Goal: Task Accomplishment & Management: Use online tool/utility

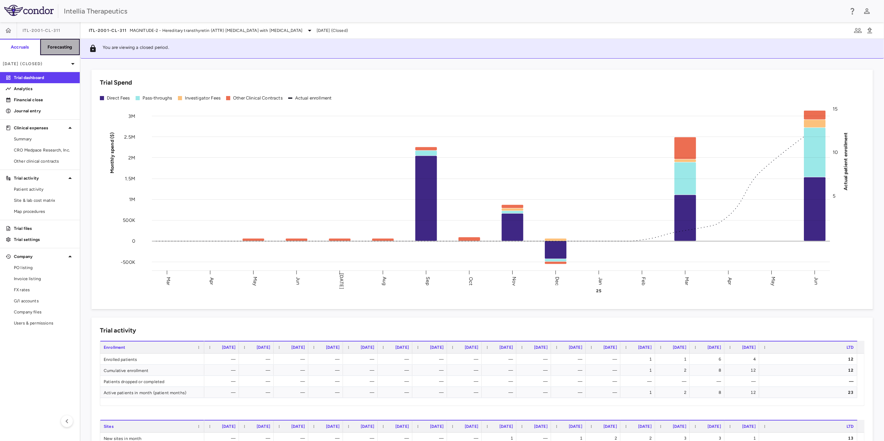
click at [58, 50] on h6 "Forecasting" at bounding box center [60, 47] width 25 height 6
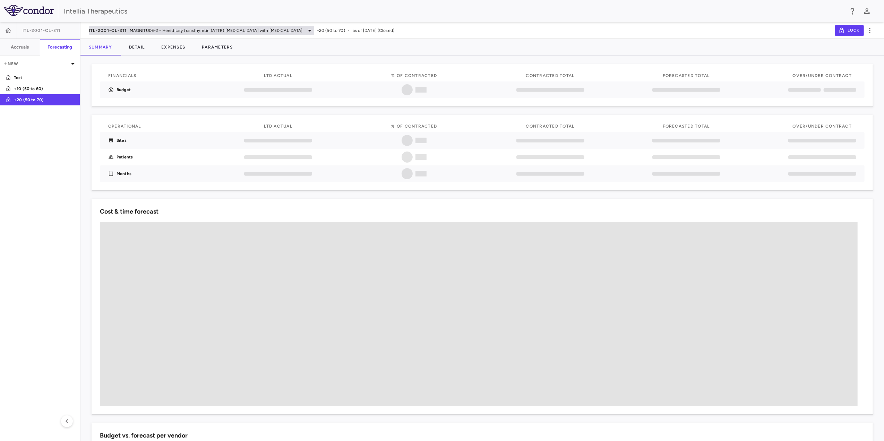
click at [153, 31] on span "MAGNITUDE-2 - Hereditary transthyretin (ATTR) [MEDICAL_DATA] with [MEDICAL_DATA]" at bounding box center [216, 30] width 173 height 6
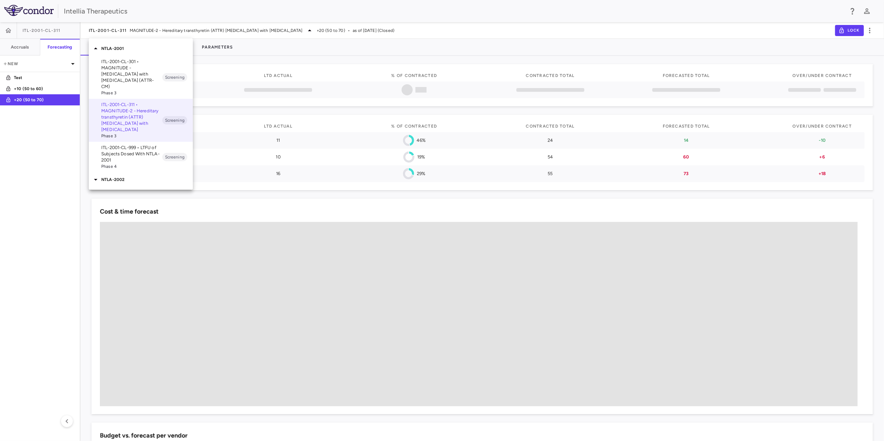
click at [96, 49] on icon at bounding box center [95, 49] width 3 height 2
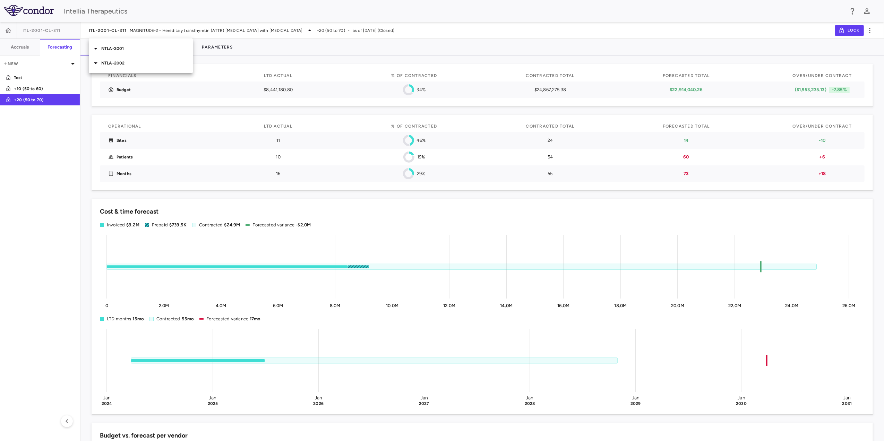
click at [97, 66] on icon at bounding box center [96, 63] width 8 height 8
click at [146, 110] on p "ITL-2002-CL-301 • HAELO - [MEDICAL_DATA]" at bounding box center [131, 110] width 61 height 12
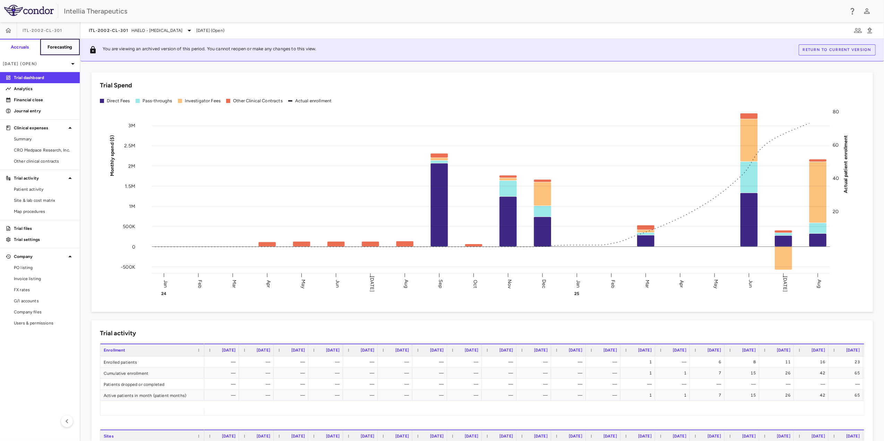
click at [59, 42] on button "Forecasting" at bounding box center [60, 47] width 40 height 17
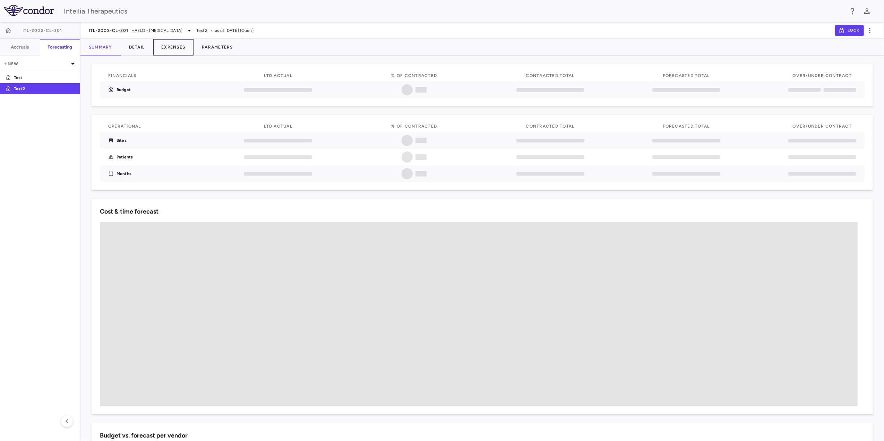
click at [172, 46] on button "Expenses" at bounding box center [173, 47] width 41 height 17
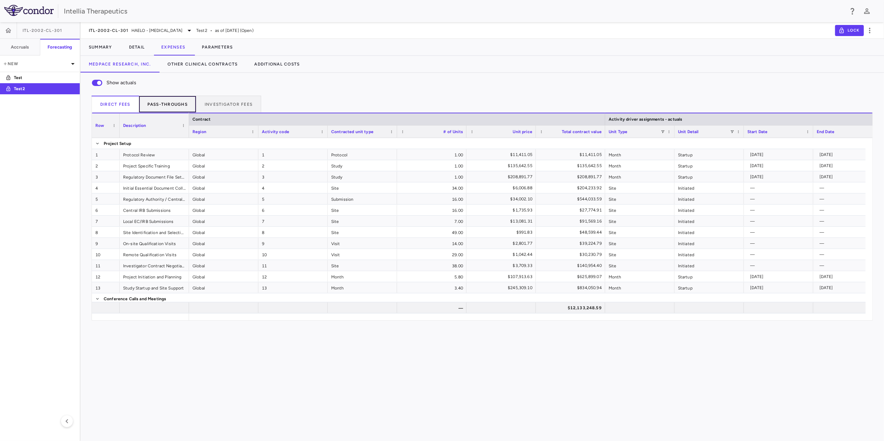
click at [180, 99] on button "Pass-throughs" at bounding box center [167, 104] width 57 height 17
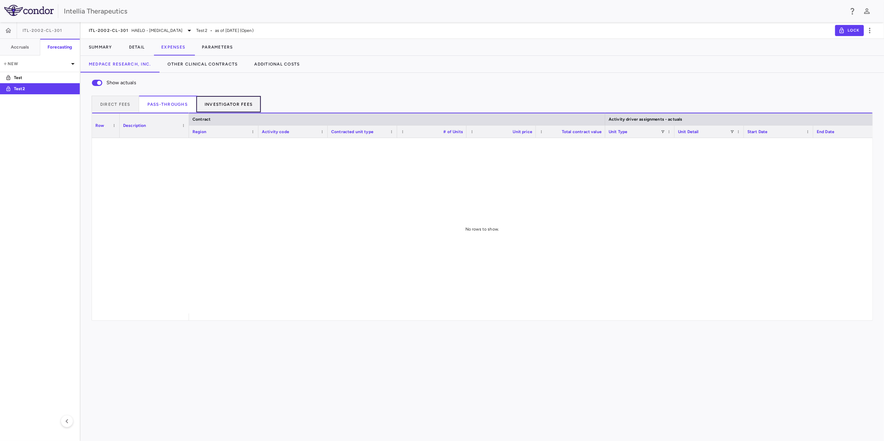
click at [223, 104] on button "Investigator Fees" at bounding box center [228, 104] width 65 height 17
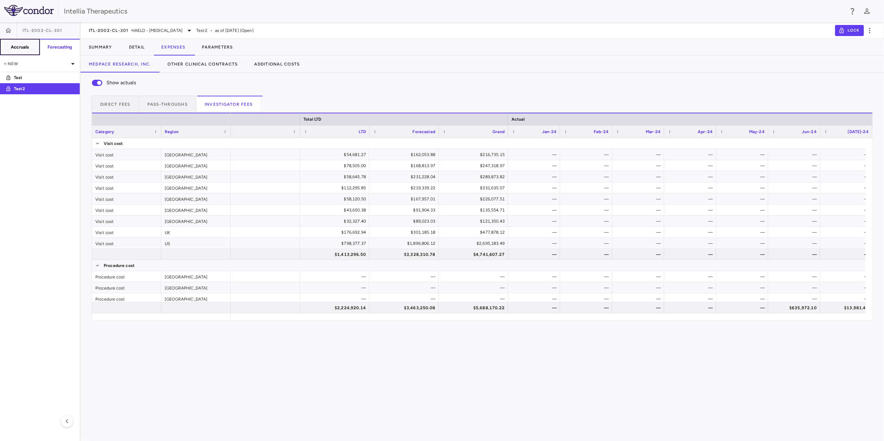
click at [27, 49] on h6 "Accruals" at bounding box center [20, 47] width 18 height 6
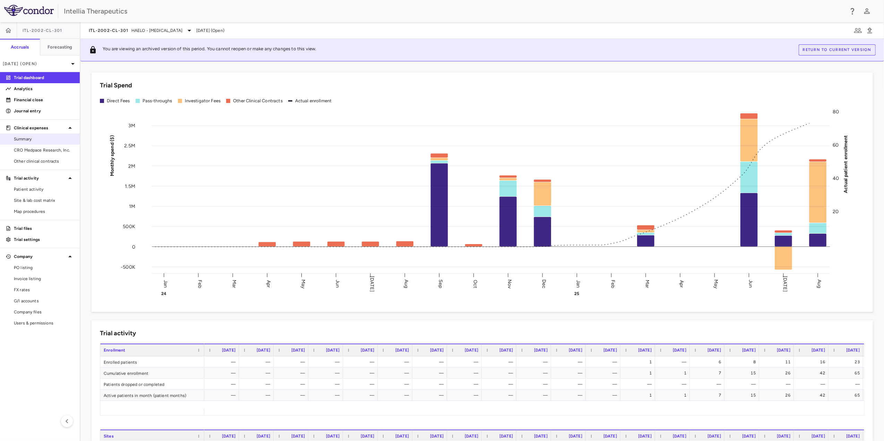
click at [46, 138] on span "Summary" at bounding box center [44, 139] width 60 height 6
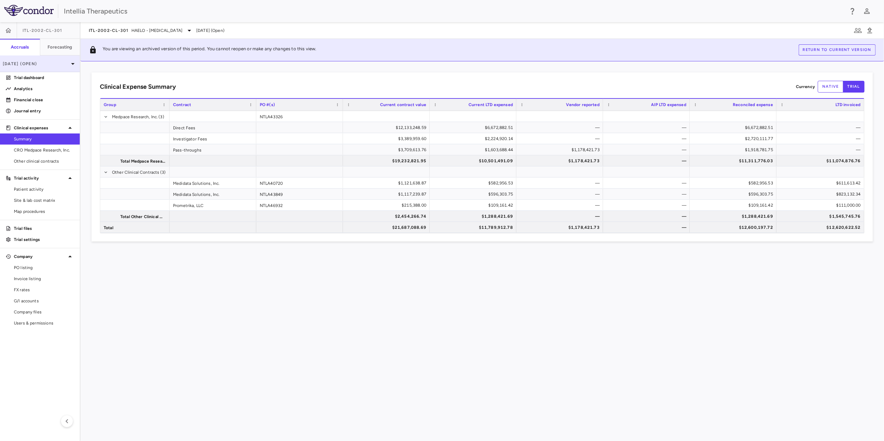
click at [52, 61] on p "[DATE] (Open)" at bounding box center [36, 64] width 66 height 6
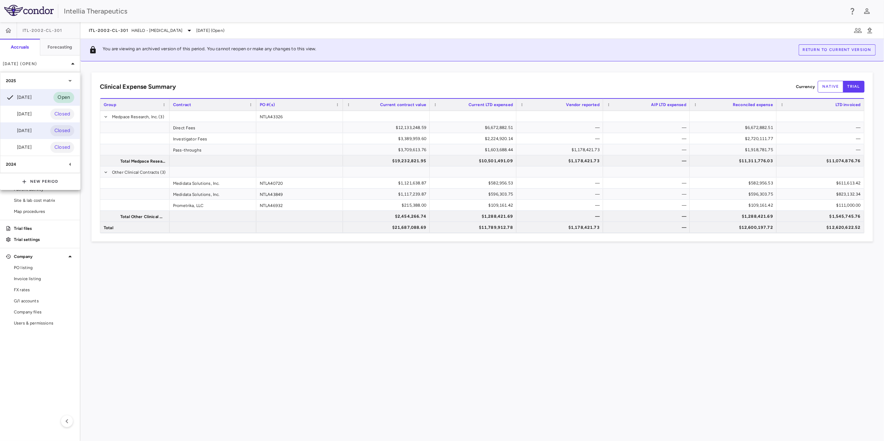
click at [32, 131] on div "[DATE]" at bounding box center [19, 131] width 26 height 8
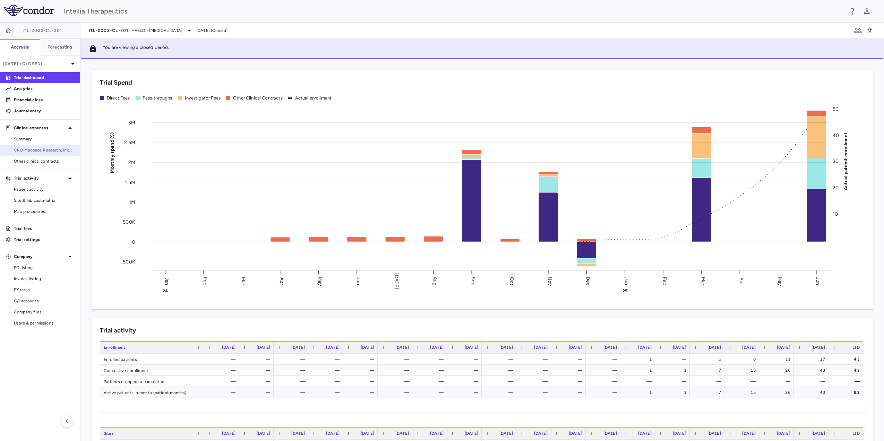
click at [48, 153] on link "CRO Medpace Research, Inc." at bounding box center [40, 150] width 80 height 10
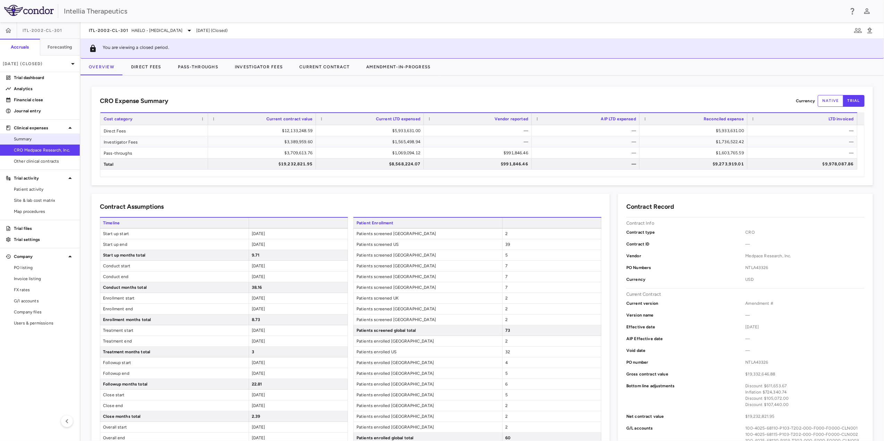
click at [48, 137] on span "Summary" at bounding box center [44, 139] width 60 height 6
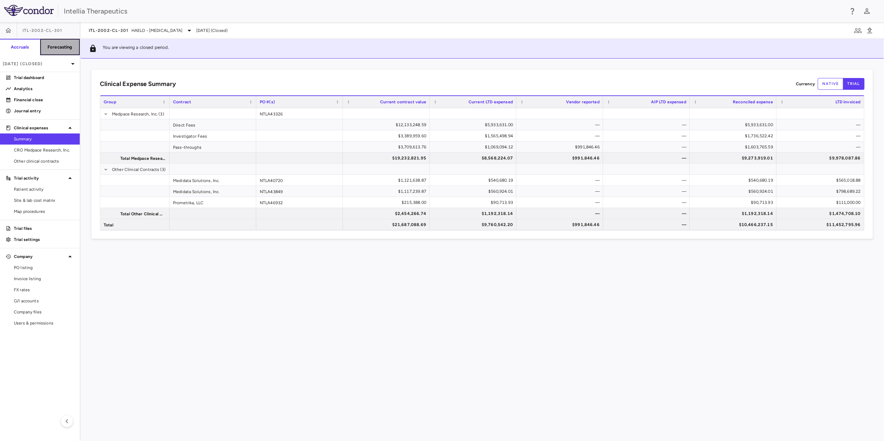
click at [62, 50] on h6 "Forecasting" at bounding box center [60, 47] width 25 height 6
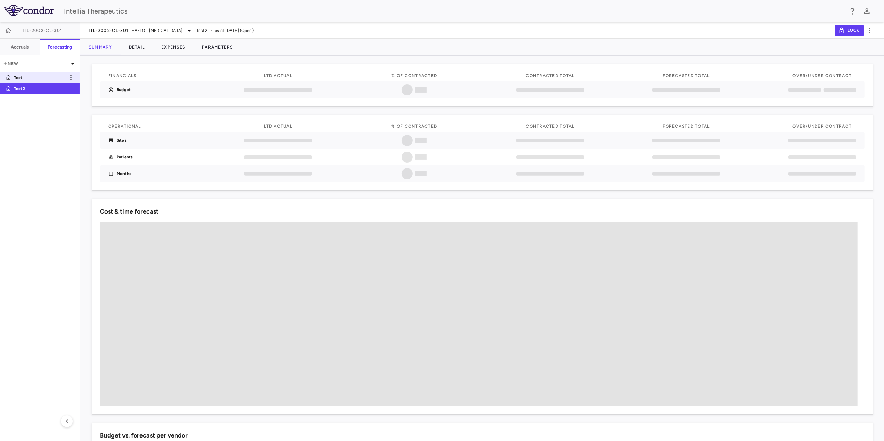
click at [41, 79] on p "Test" at bounding box center [39, 78] width 51 height 6
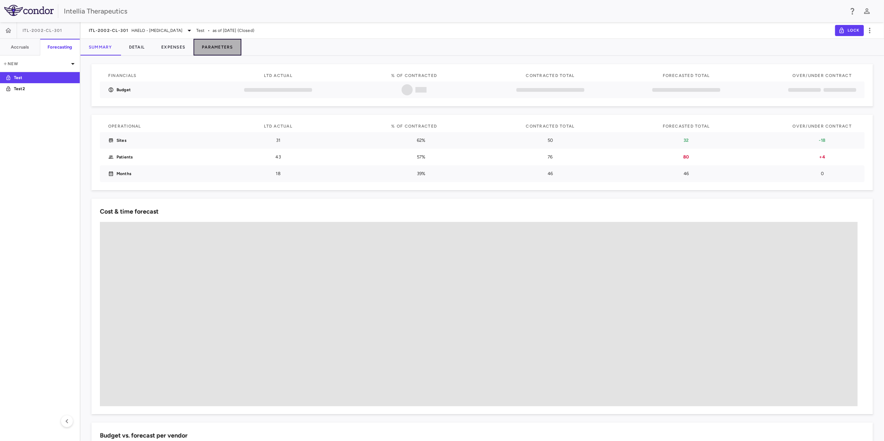
click at [210, 46] on button "Parameters" at bounding box center [218, 47] width 48 height 17
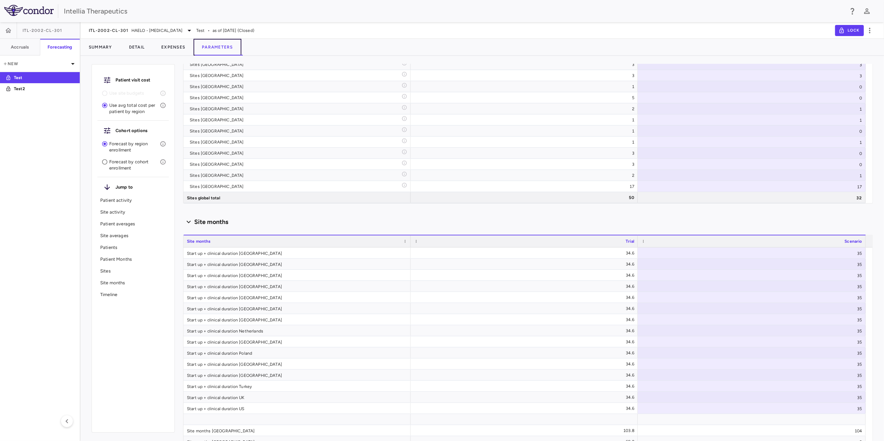
scroll to position [2867, 0]
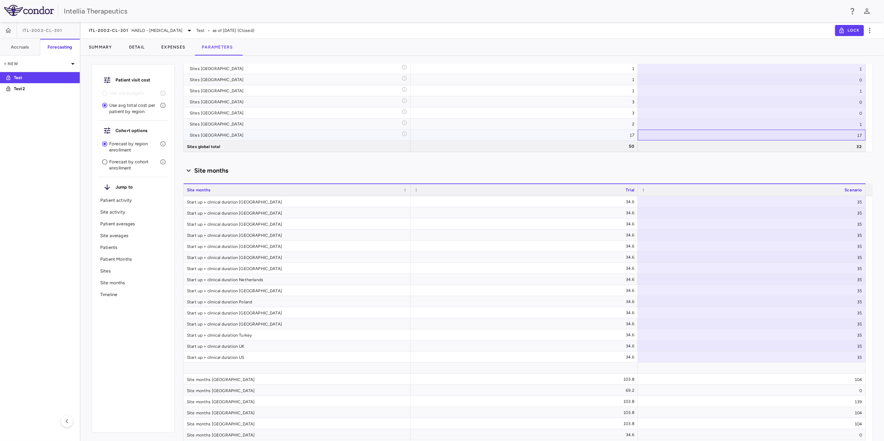
click at [858, 139] on div "17" at bounding box center [752, 135] width 228 height 11
type input "**"
click at [858, 139] on input "**" at bounding box center [757, 135] width 217 height 11
click at [845, 153] on div "Scenario planning Patient activity Show monthly actuals ​ LPI ******** ​ Drag h…" at bounding box center [528, 252] width 690 height 377
click at [823, 127] on div "1" at bounding box center [752, 124] width 228 height 11
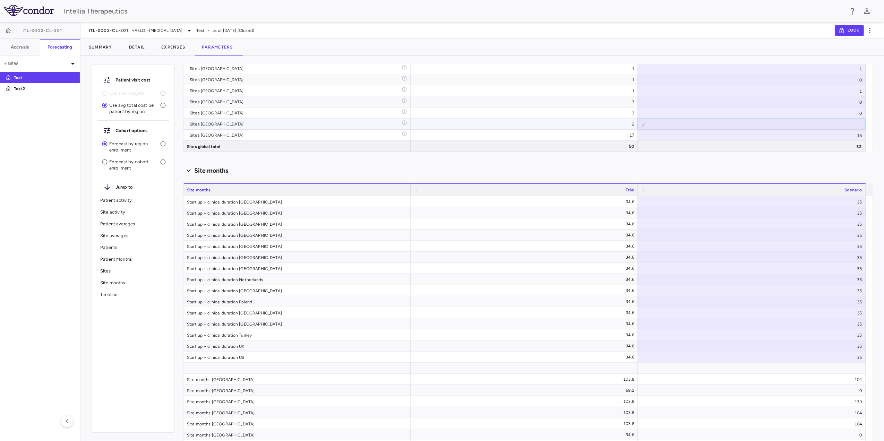
scroll to position [2032, 0]
click at [812, 166] on div "Site months" at bounding box center [528, 170] width 690 height 15
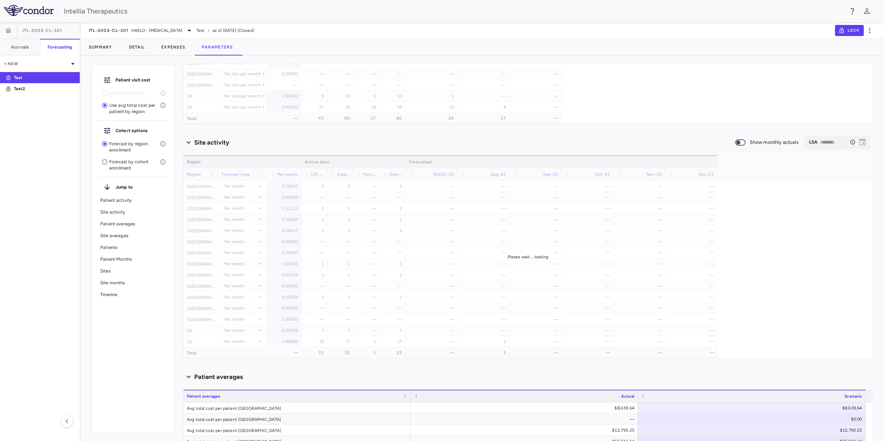
scroll to position [0, 0]
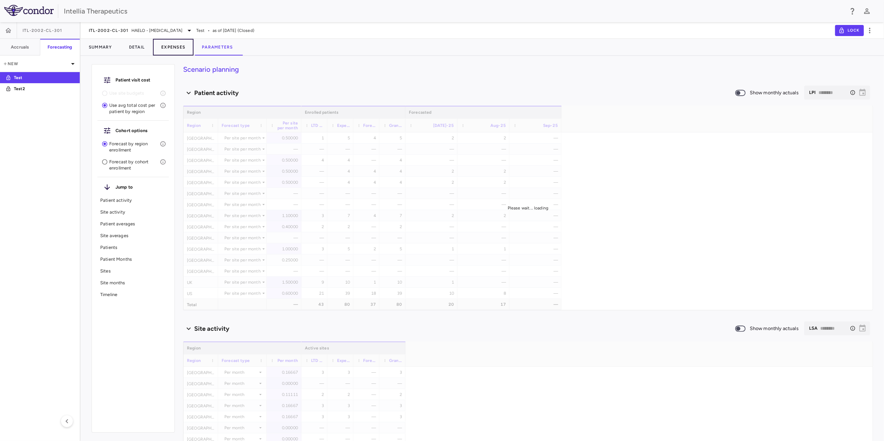
click at [178, 46] on button "Expenses" at bounding box center [173, 47] width 41 height 17
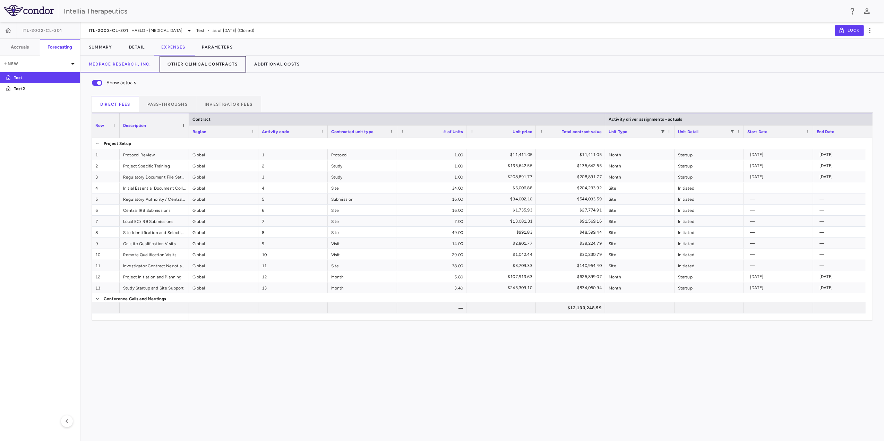
click at [200, 66] on button "Other Clinical Contracts" at bounding box center [203, 64] width 87 height 17
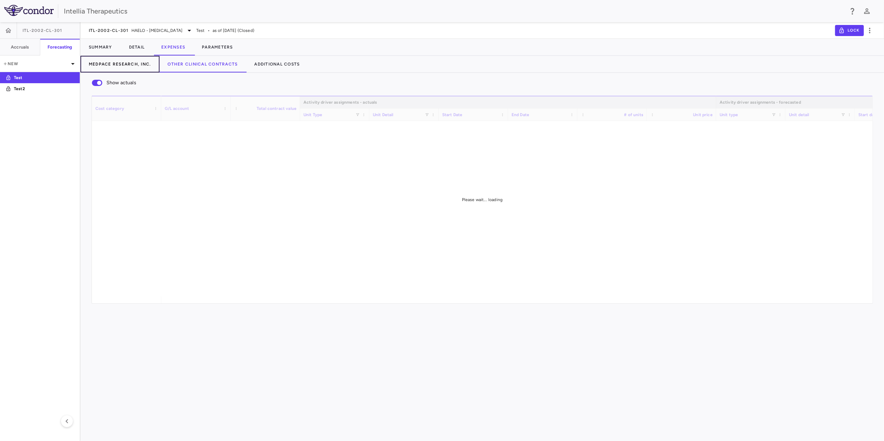
click at [146, 63] on button "Medpace Research, Inc." at bounding box center [119, 64] width 79 height 17
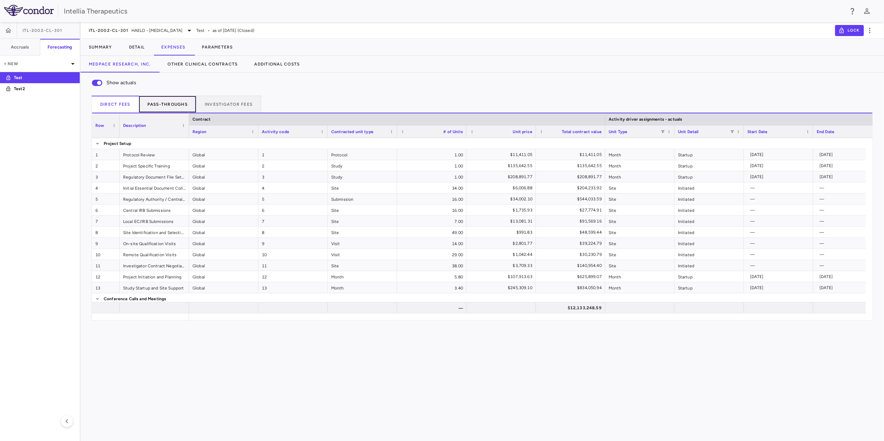
click at [179, 104] on button "Pass-throughs" at bounding box center [167, 104] width 57 height 17
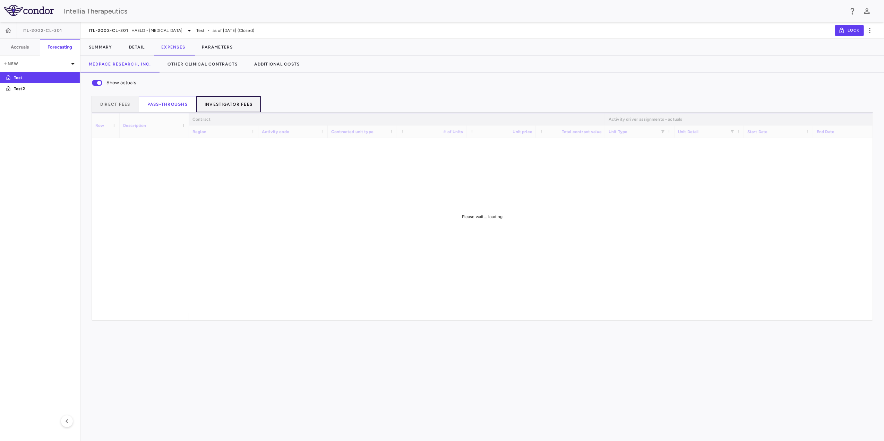
click at [207, 105] on button "Investigator Fees" at bounding box center [228, 104] width 65 height 17
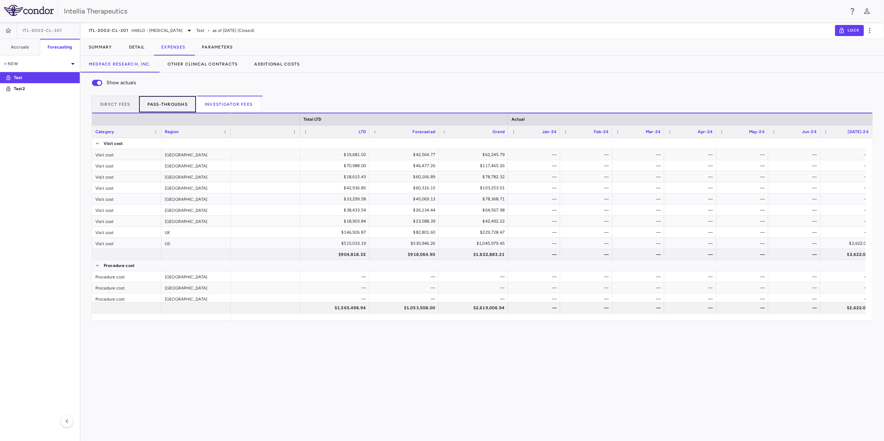
click at [169, 102] on button "Pass-throughs" at bounding box center [167, 104] width 57 height 17
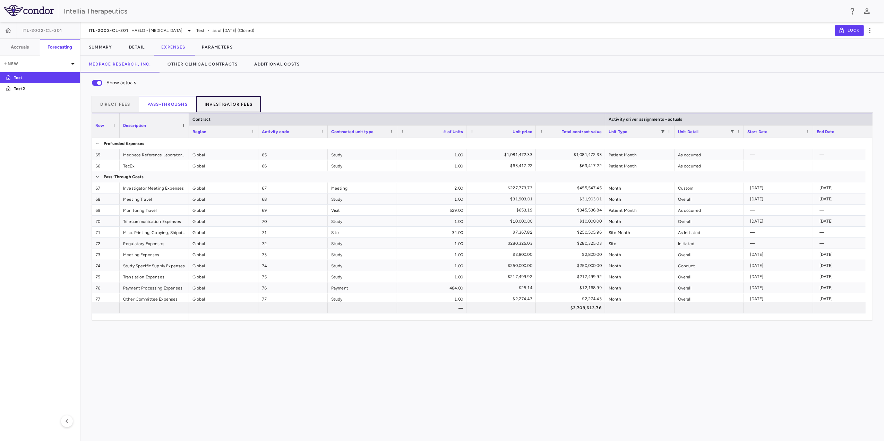
click at [230, 105] on button "Investigator Fees" at bounding box center [228, 104] width 65 height 17
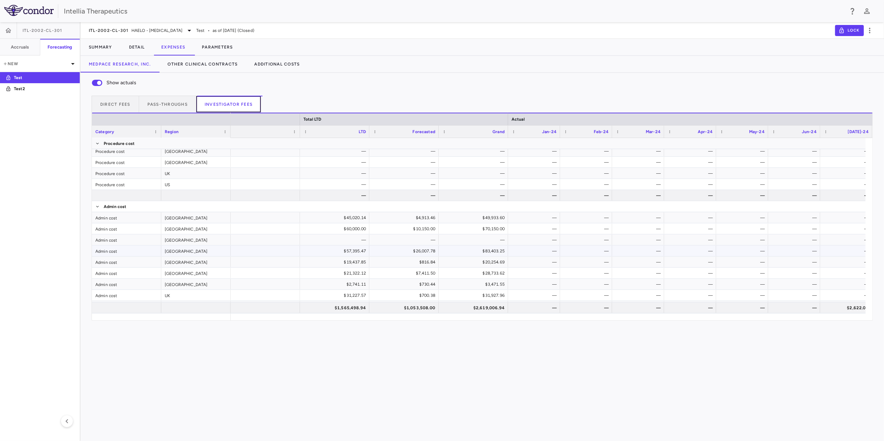
scroll to position [190, 0]
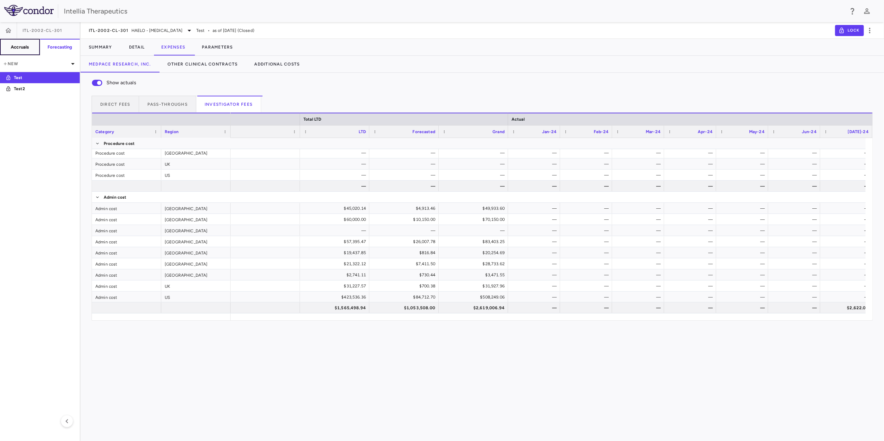
click at [13, 49] on h6 "Accruals" at bounding box center [20, 47] width 18 height 6
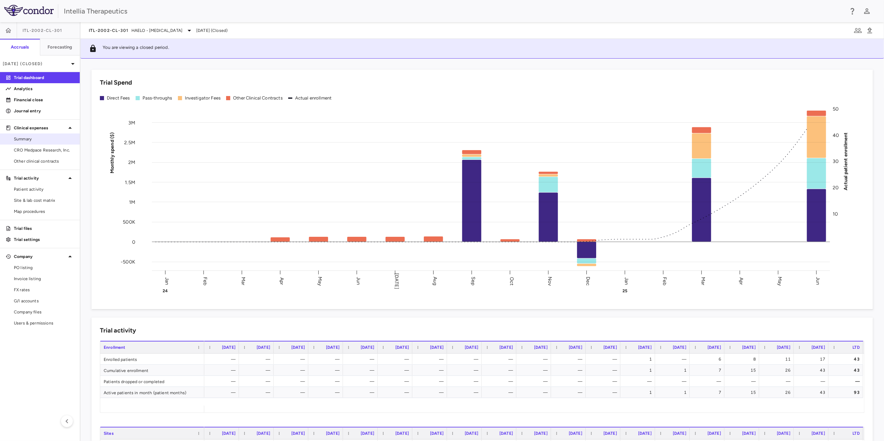
click at [33, 143] on link "Summary" at bounding box center [40, 139] width 80 height 10
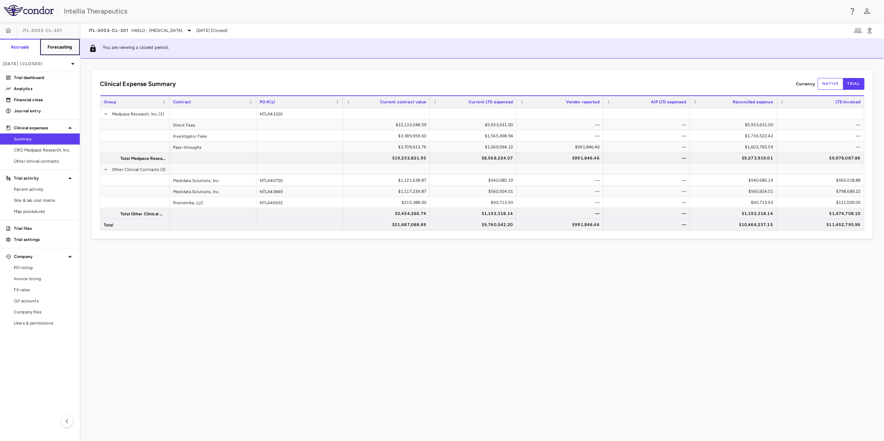
click at [54, 40] on button "Forecasting" at bounding box center [60, 47] width 40 height 17
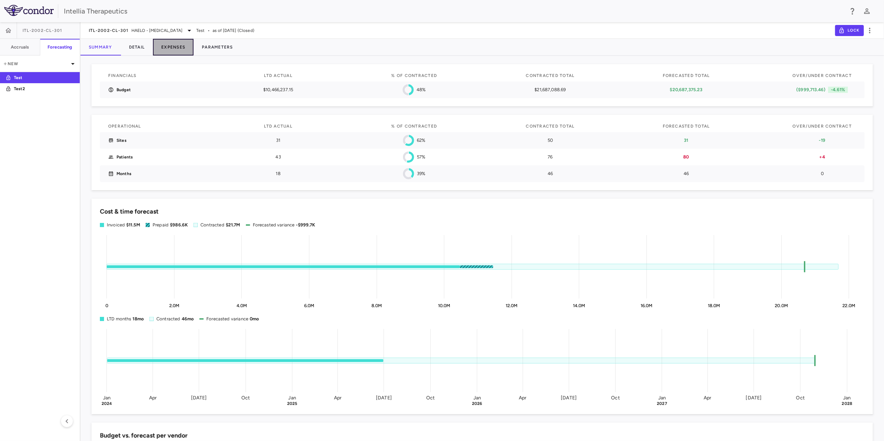
click at [169, 44] on button "Expenses" at bounding box center [173, 47] width 41 height 17
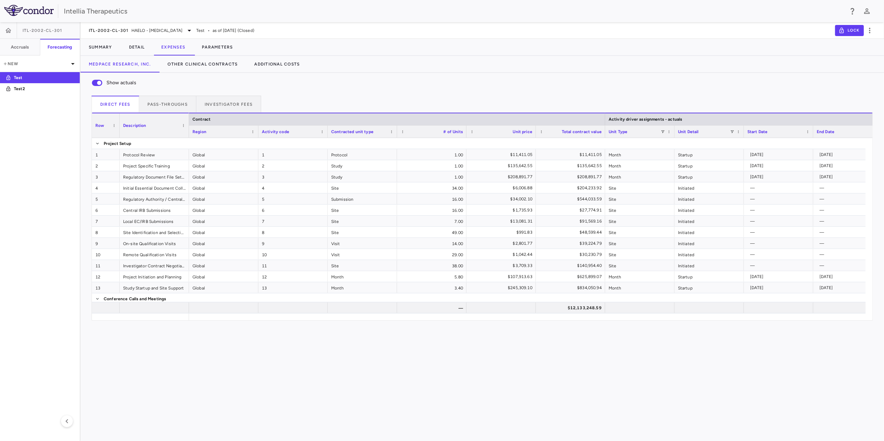
click at [221, 95] on div "Show actuals Direct Fees Pass-throughs Investigator Fees Service Category Drag …" at bounding box center [482, 197] width 804 height 248
click at [230, 99] on button "Investigator Fees" at bounding box center [228, 104] width 65 height 17
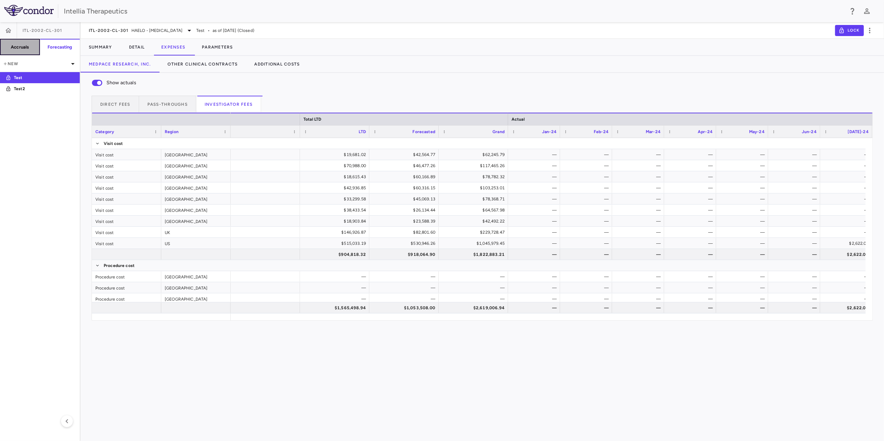
click at [12, 44] on h6 "Accruals" at bounding box center [20, 47] width 18 height 6
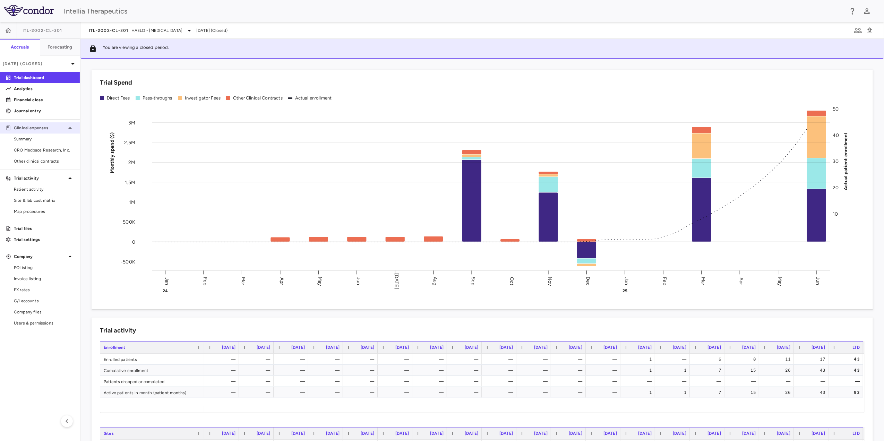
click at [43, 132] on div "Clinical expenses" at bounding box center [40, 128] width 80 height 12
click at [38, 136] on div at bounding box center [40, 136] width 80 height 0
click at [40, 133] on div "Clinical expenses" at bounding box center [40, 128] width 80 height 12
click at [37, 139] on span "Summary" at bounding box center [44, 139] width 60 height 6
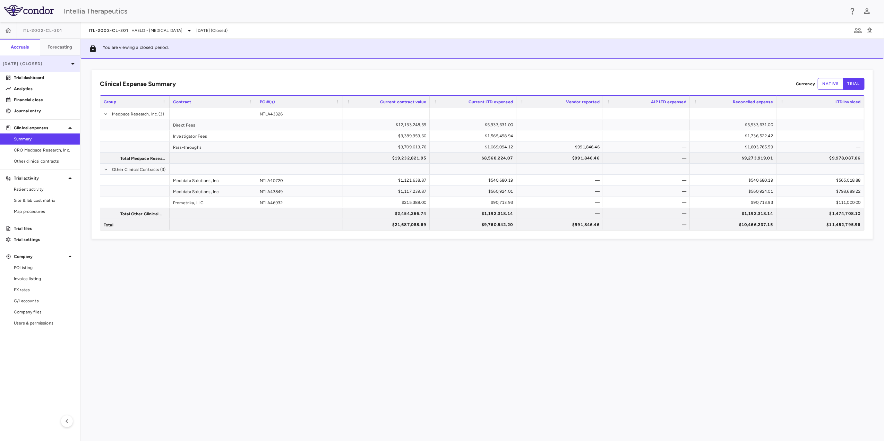
click at [56, 61] on p "[DATE] (Closed)" at bounding box center [36, 64] width 66 height 6
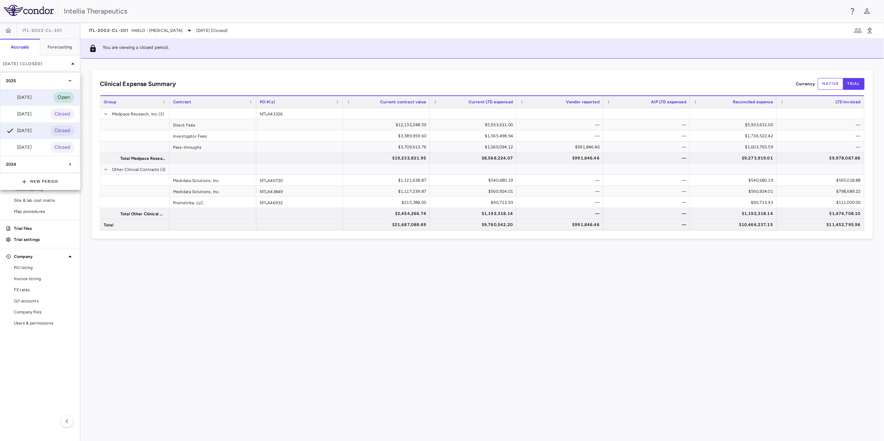
click at [28, 94] on div "[DATE]" at bounding box center [19, 97] width 26 height 8
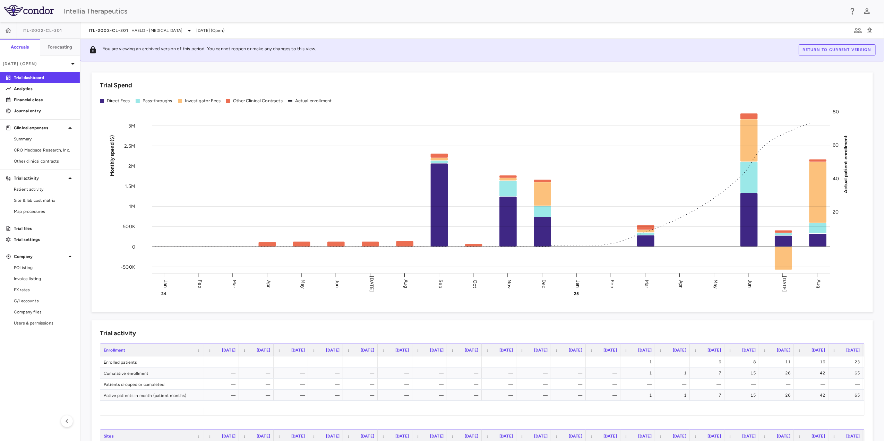
click at [164, 36] on div "ITL-2002-CL-301 HAELO - [MEDICAL_DATA] [DATE] (Open)" at bounding box center [482, 30] width 804 height 17
click at [174, 32] on span "HAELO - [MEDICAL_DATA]" at bounding box center [156, 30] width 51 height 6
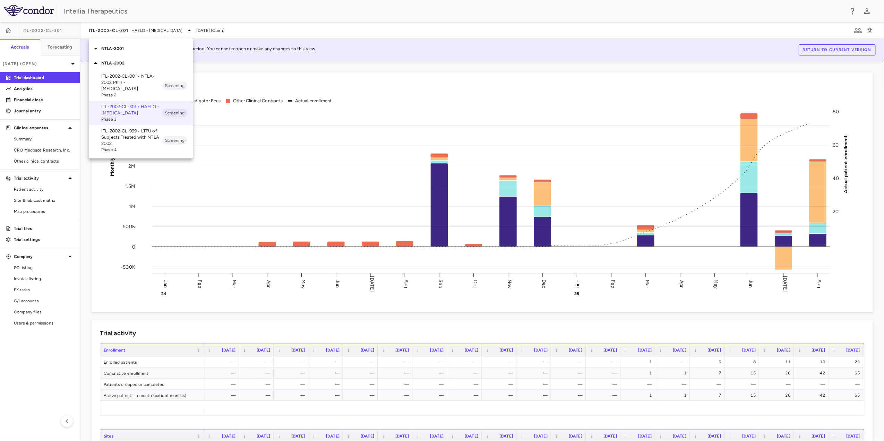
click at [163, 31] on div at bounding box center [442, 220] width 884 height 441
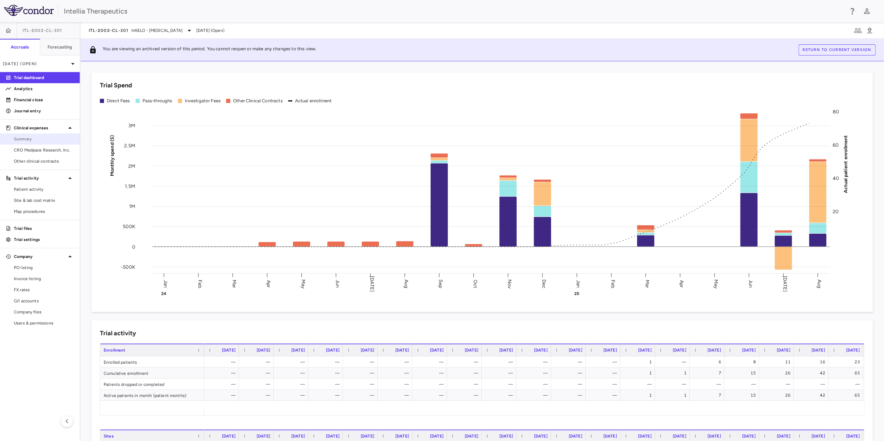
click at [29, 136] on span "Summary" at bounding box center [44, 139] width 60 height 6
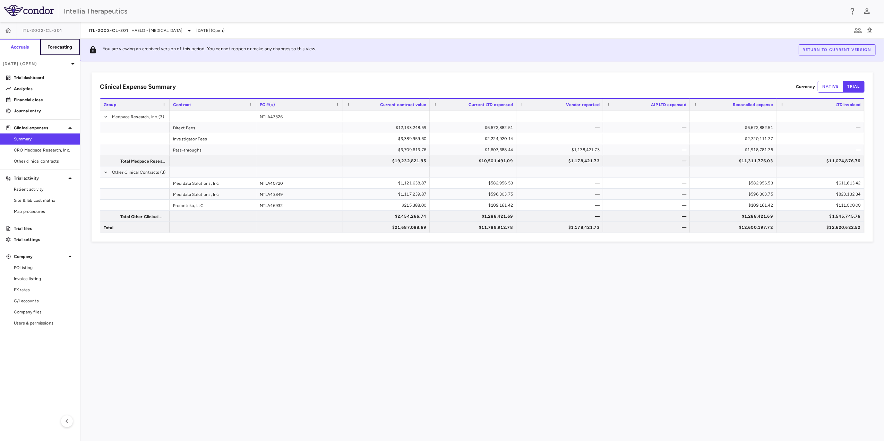
click at [58, 53] on button "Forecasting" at bounding box center [60, 47] width 40 height 17
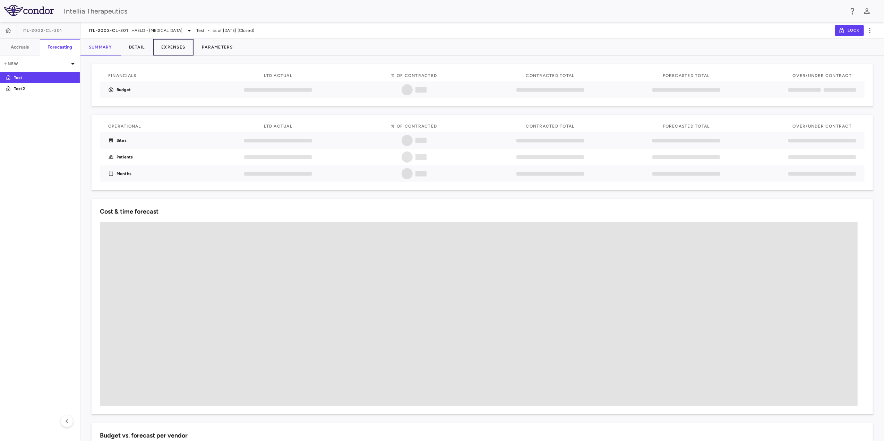
click at [179, 50] on button "Expenses" at bounding box center [173, 47] width 41 height 17
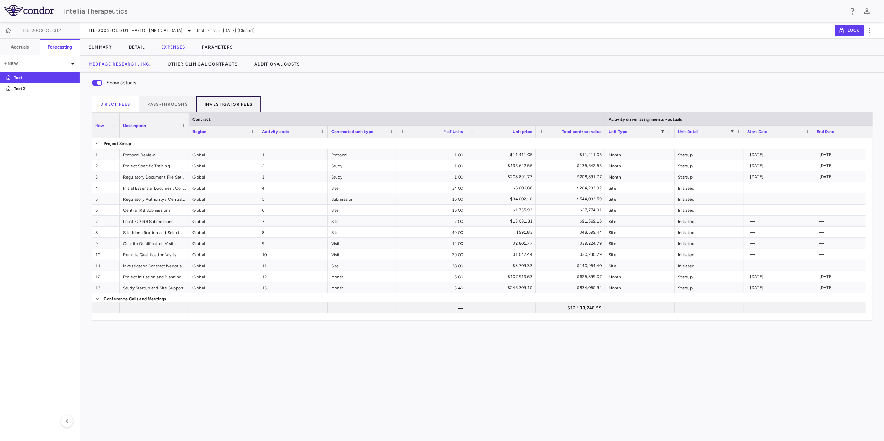
click at [226, 105] on button "Investigator Fees" at bounding box center [228, 104] width 65 height 17
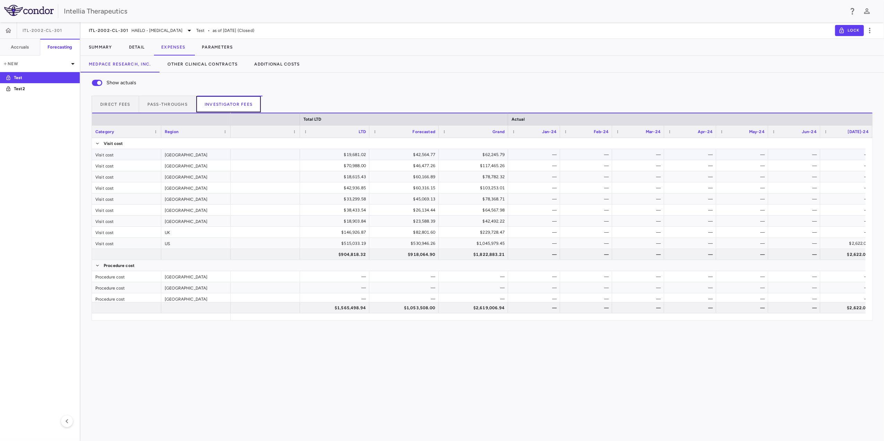
scroll to position [190, 0]
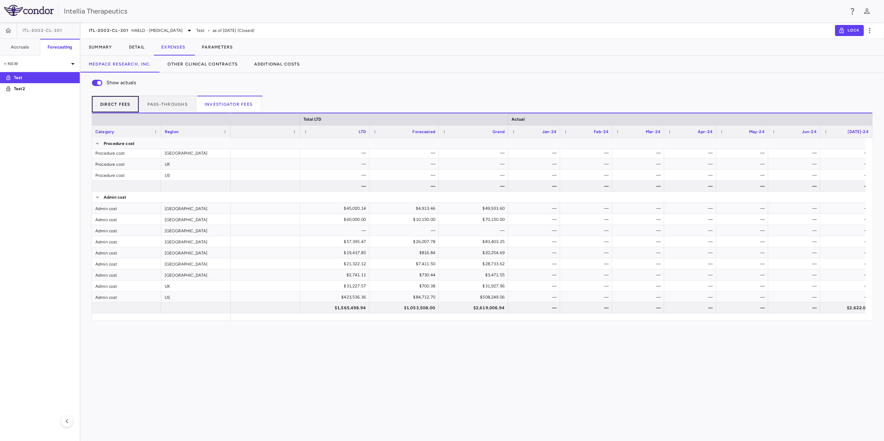
click at [113, 103] on button "Direct Fees" at bounding box center [116, 104] width 48 height 17
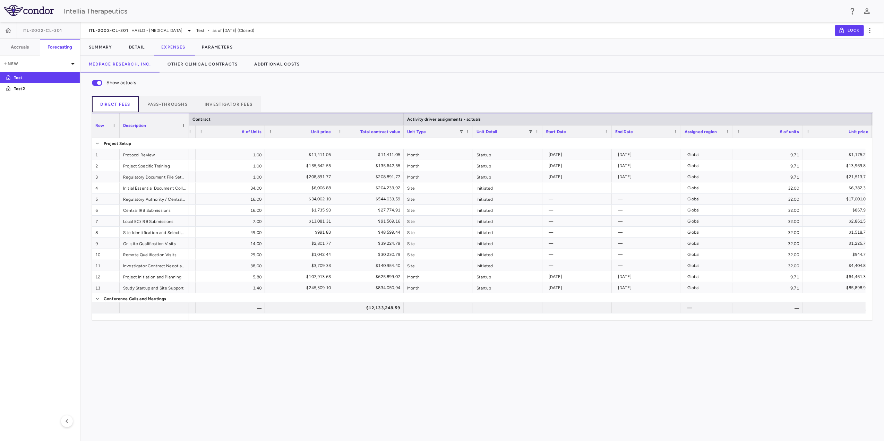
scroll to position [0, 0]
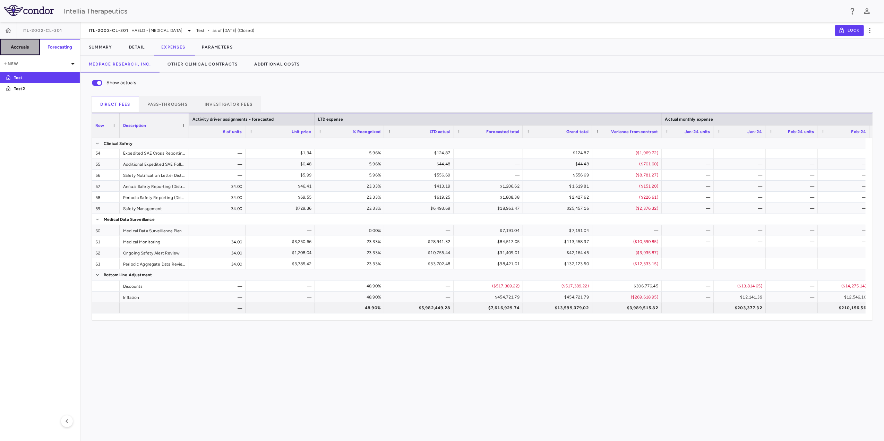
click at [21, 49] on h6 "Accruals" at bounding box center [20, 47] width 18 height 6
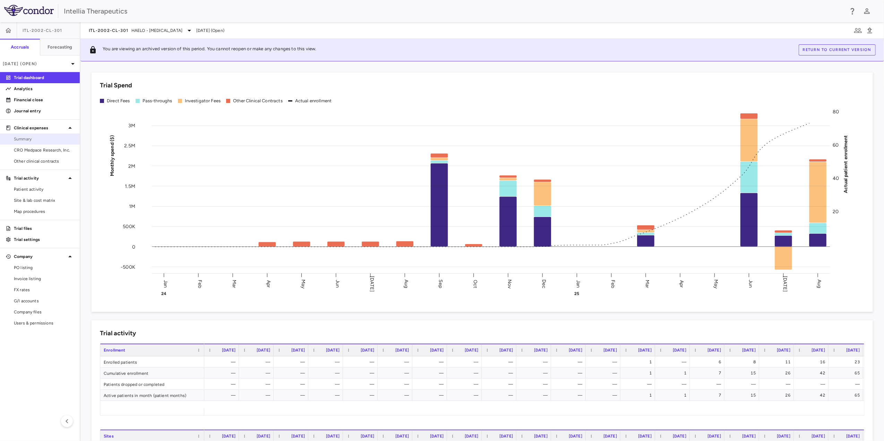
click at [33, 141] on span "Summary" at bounding box center [44, 139] width 60 height 6
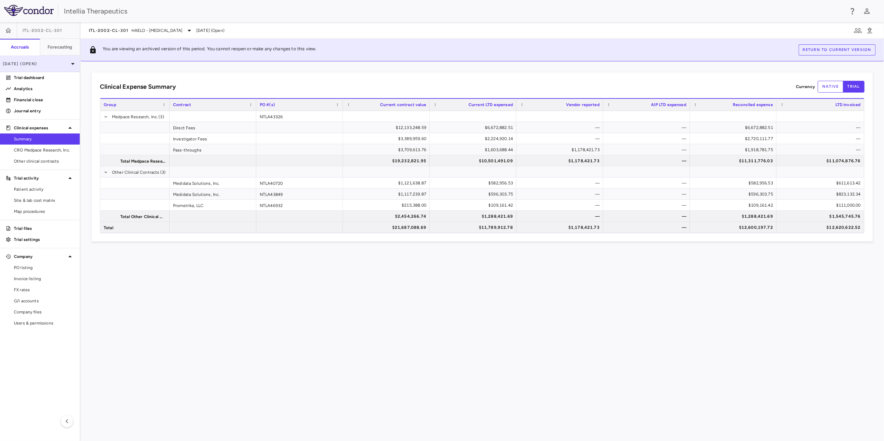
click at [41, 63] on p "[DATE] (Open)" at bounding box center [36, 64] width 66 height 6
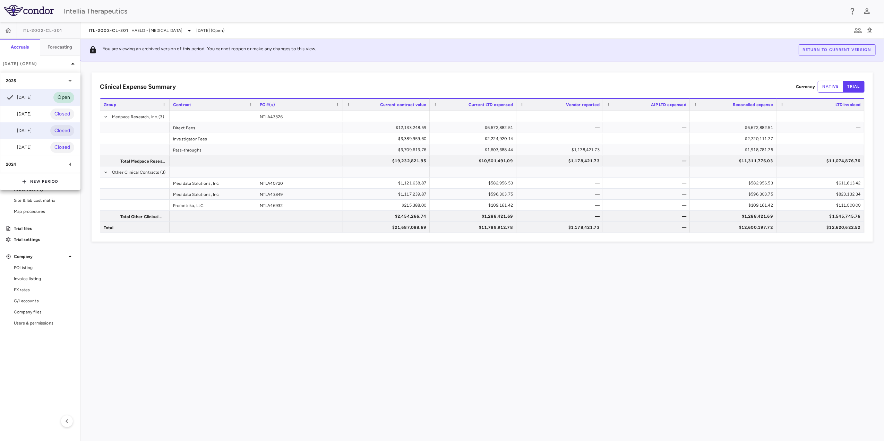
click at [24, 124] on div "[DATE] Closed" at bounding box center [39, 130] width 79 height 17
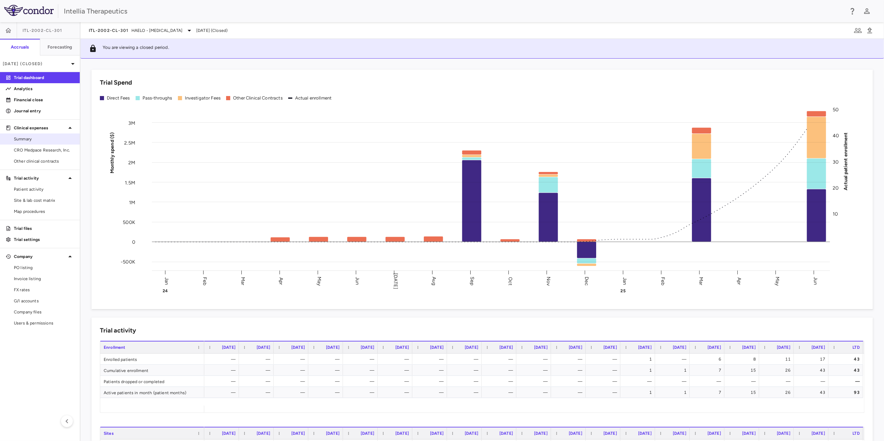
click at [31, 137] on span "Summary" at bounding box center [44, 139] width 60 height 6
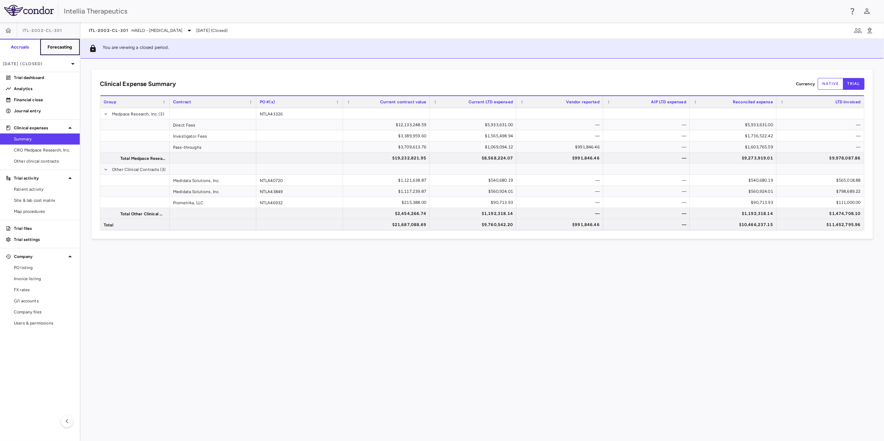
click at [62, 50] on h6 "Forecasting" at bounding box center [60, 47] width 25 height 6
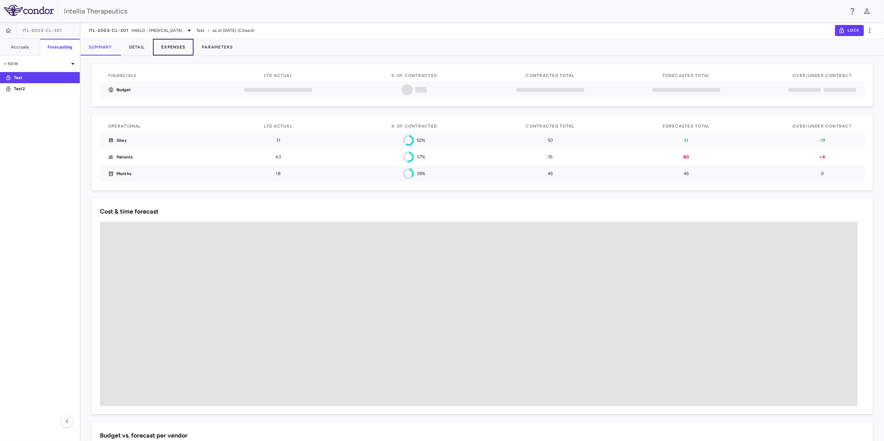
click at [171, 47] on button "Expenses" at bounding box center [173, 47] width 41 height 17
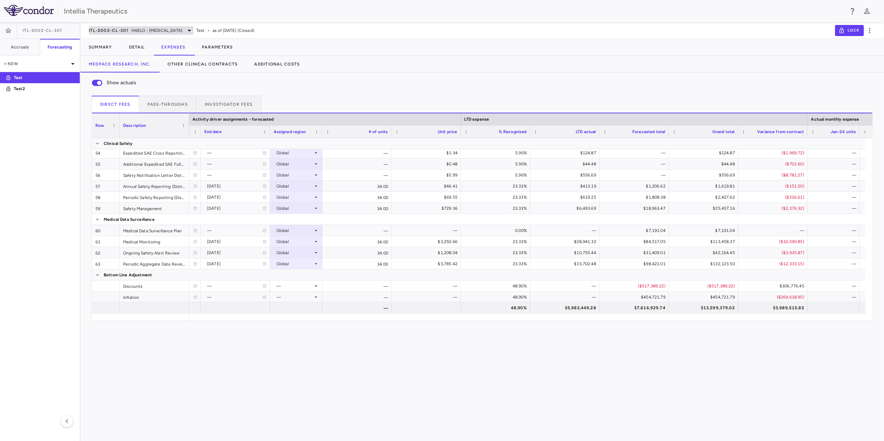
click at [131, 33] on span "HAELO - [MEDICAL_DATA]" at bounding box center [156, 30] width 51 height 6
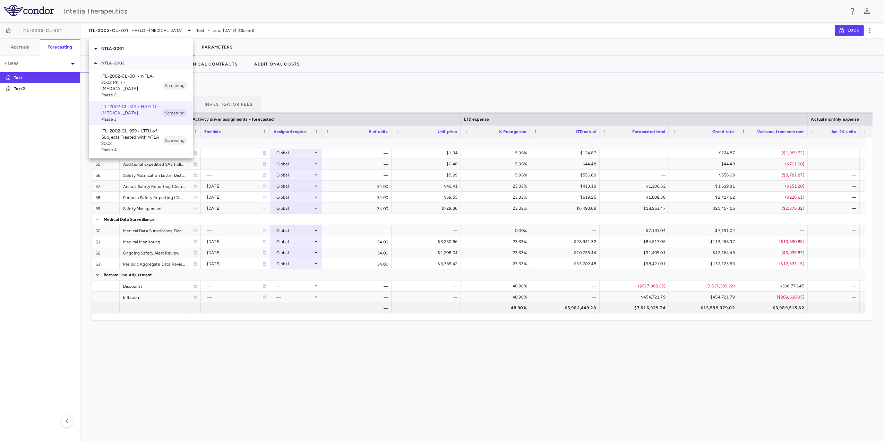
click at [98, 65] on icon at bounding box center [96, 63] width 8 height 8
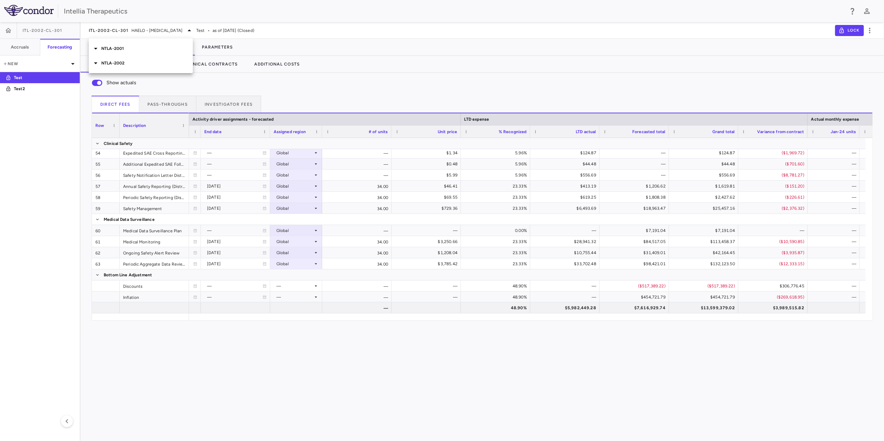
click at [93, 49] on icon at bounding box center [96, 48] width 8 height 8
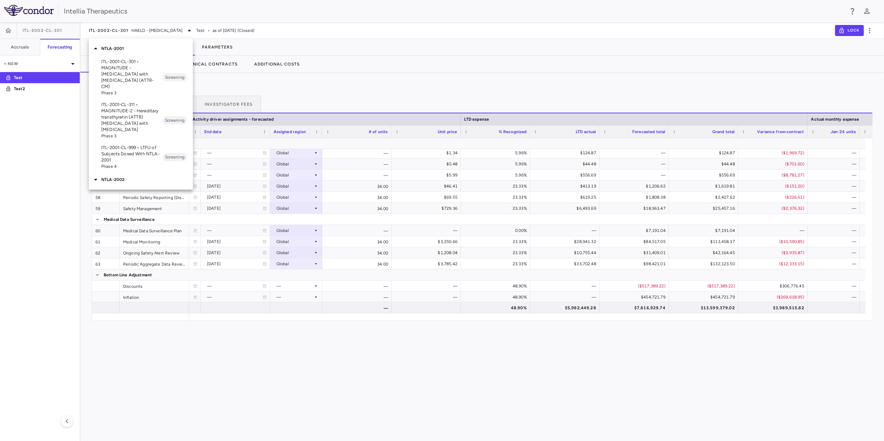
click at [151, 123] on p "ITL-2001-CL-311 • MAGNITUDE-2 - Hereditary transthyretin (ATTR) [MEDICAL_DATA] …" at bounding box center [131, 117] width 61 height 31
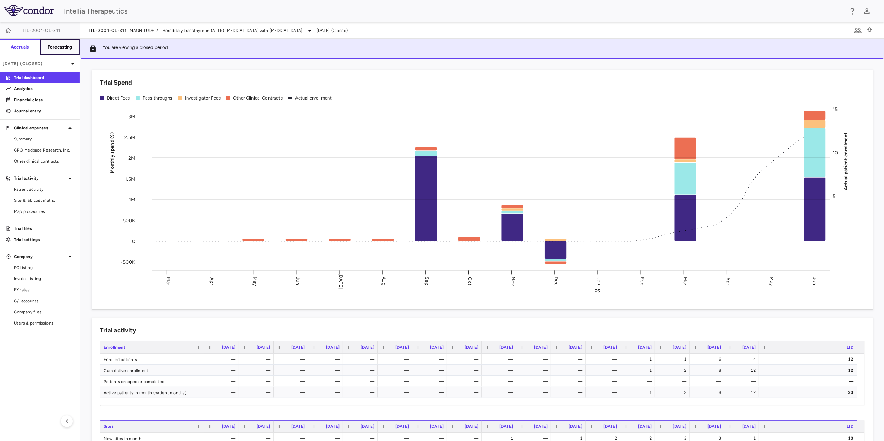
click at [57, 52] on button "Forecasting" at bounding box center [60, 47] width 40 height 17
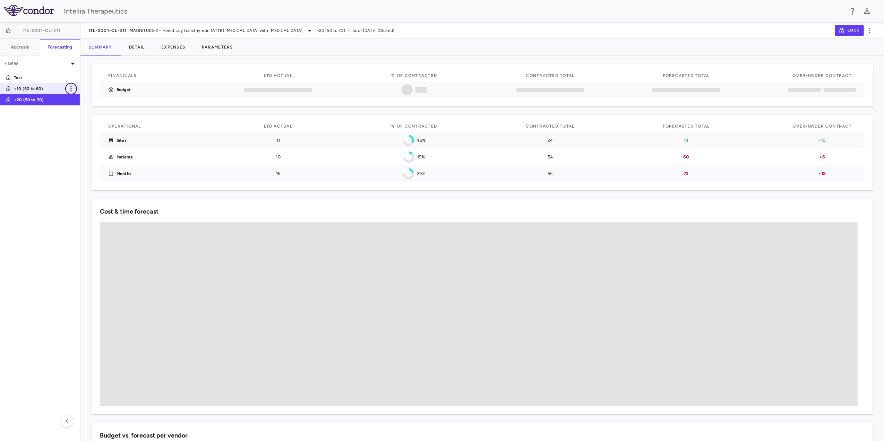
click at [66, 90] on button "button" at bounding box center [71, 89] width 12 height 12
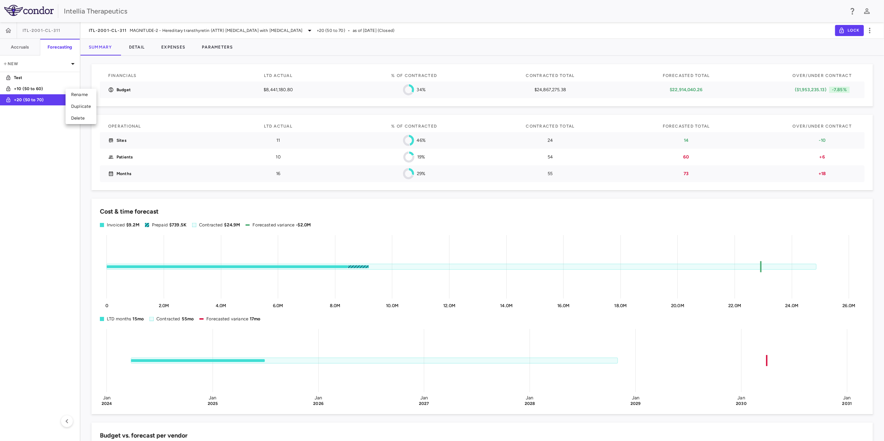
click at [80, 120] on div "Delete" at bounding box center [81, 118] width 31 height 12
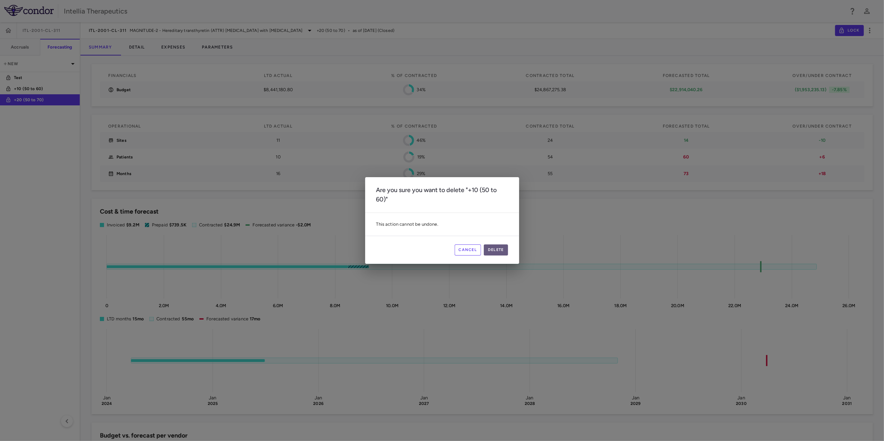
click at [505, 246] on button "Delete" at bounding box center [496, 250] width 24 height 11
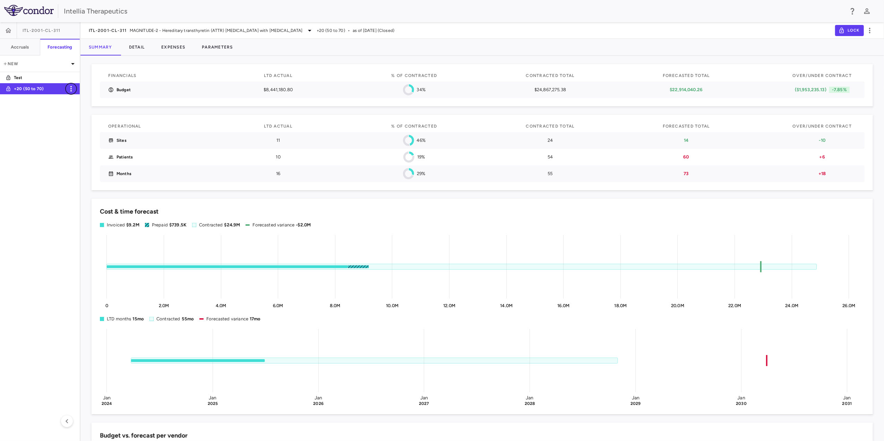
click at [69, 88] on icon "button" at bounding box center [71, 89] width 8 height 8
click at [84, 117] on div "Delete" at bounding box center [81, 118] width 31 height 12
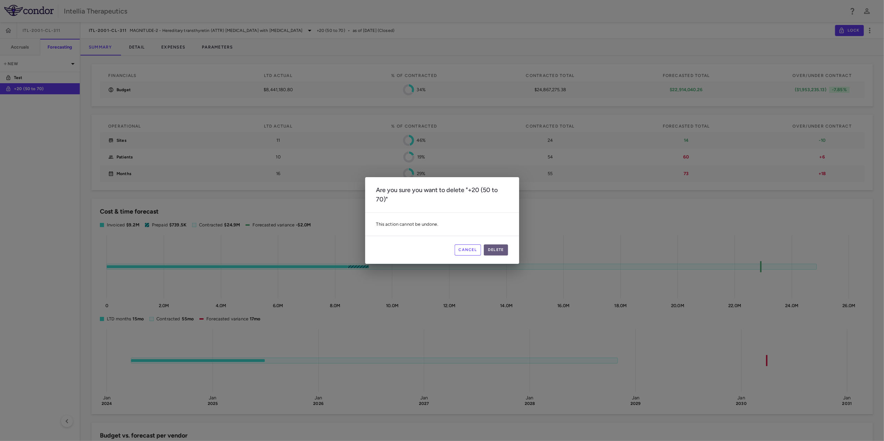
click at [496, 249] on button "Delete" at bounding box center [496, 250] width 24 height 11
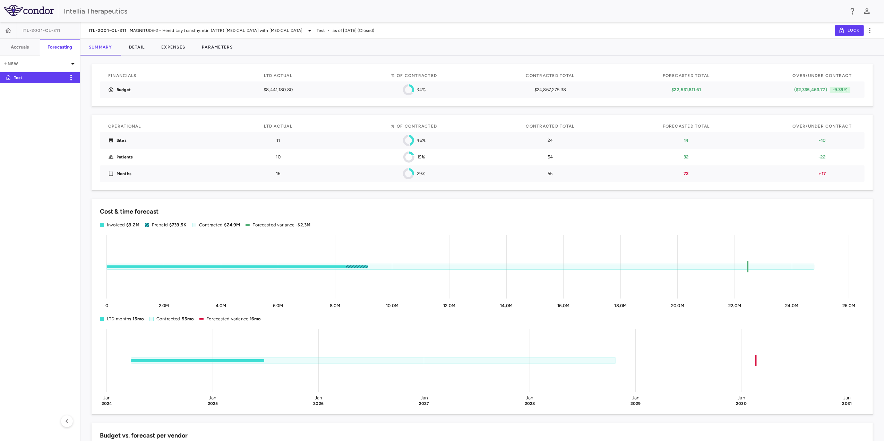
click at [39, 78] on p "Test" at bounding box center [39, 78] width 51 height 6
click at [72, 79] on icon "button" at bounding box center [71, 78] width 8 height 8
click at [74, 94] on div "Duplicate" at bounding box center [81, 95] width 31 height 12
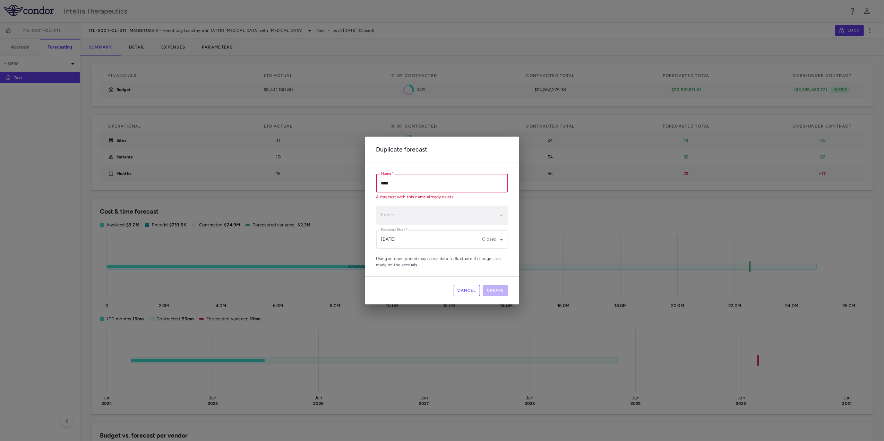
click at [407, 185] on input "****" at bounding box center [442, 183] width 132 height 18
drag, startPoint x: 398, startPoint y: 186, endPoint x: 357, endPoint y: 183, distance: 41.0
click at [357, 183] on div "**********" at bounding box center [442, 220] width 884 height 441
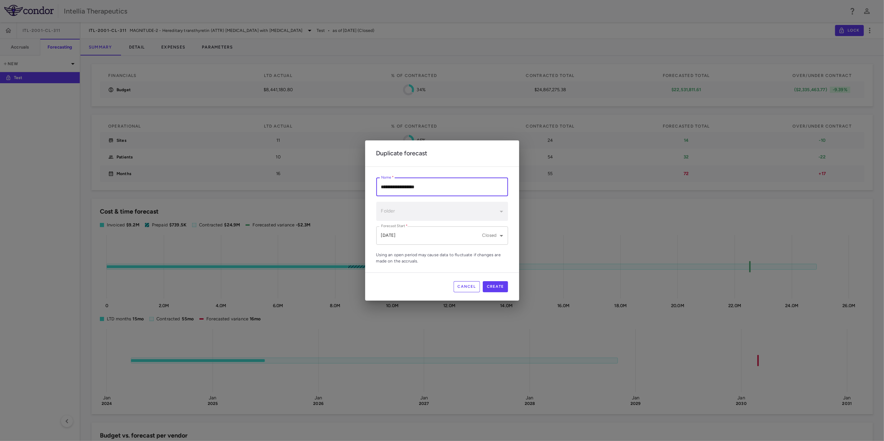
type input "**********"
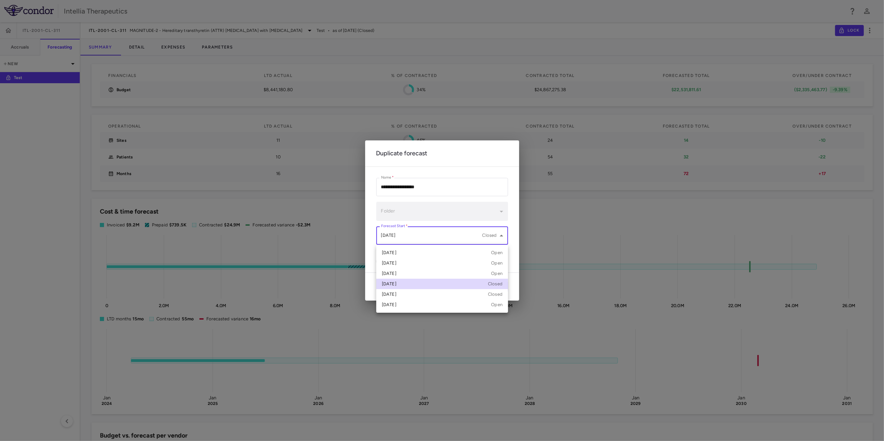
click at [429, 233] on body "Skip to sidebar Skip to main content Intellia Therapeutics ITL-2001-CL-311 Accr…" at bounding box center [442, 220] width 884 height 441
click at [411, 263] on div "[DATE] Open" at bounding box center [442, 263] width 121 height 6
type input "**********"
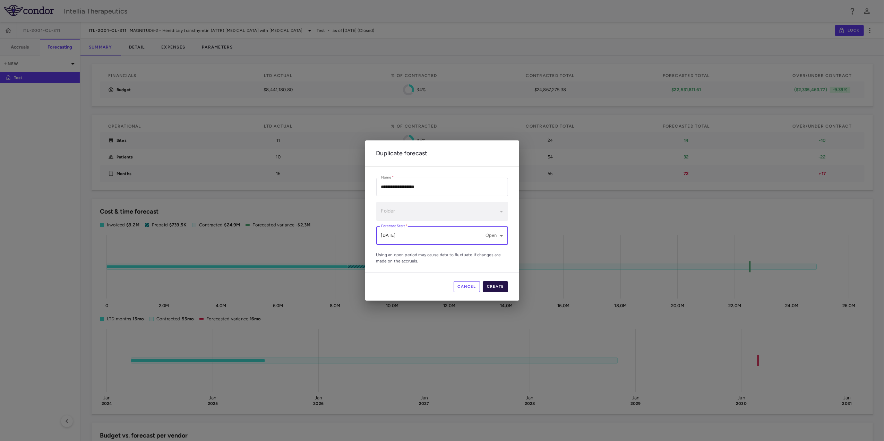
click at [501, 290] on button "Create" at bounding box center [495, 286] width 25 height 11
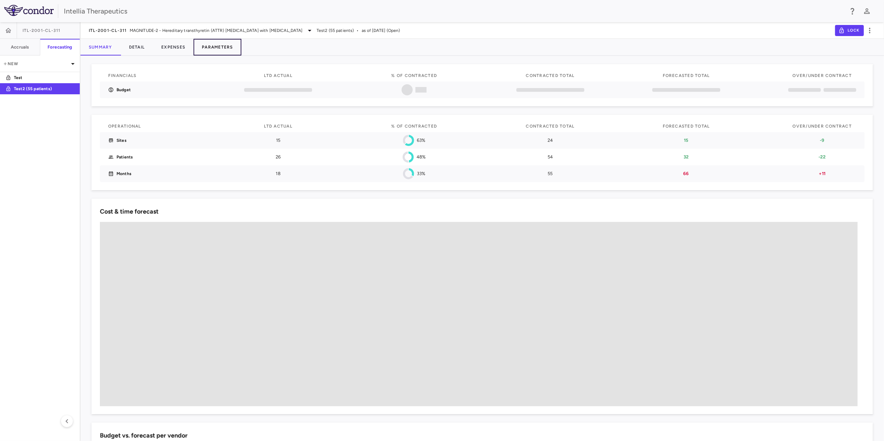
click at [219, 45] on button "Parameters" at bounding box center [218, 47] width 48 height 17
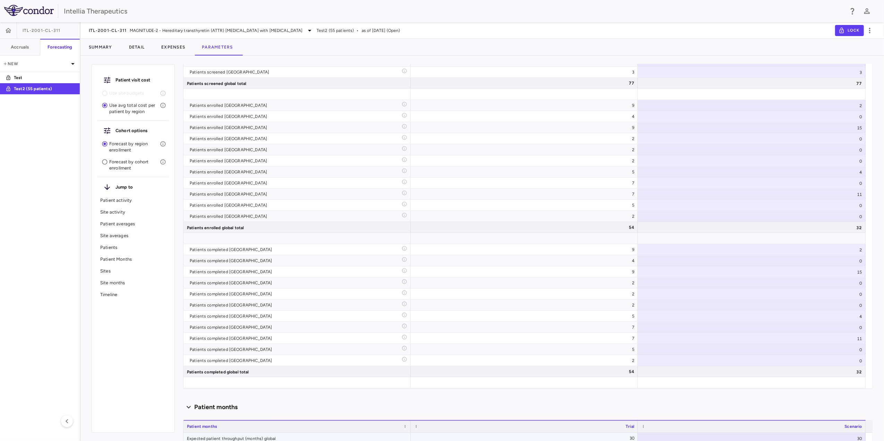
scroll to position [1619, 0]
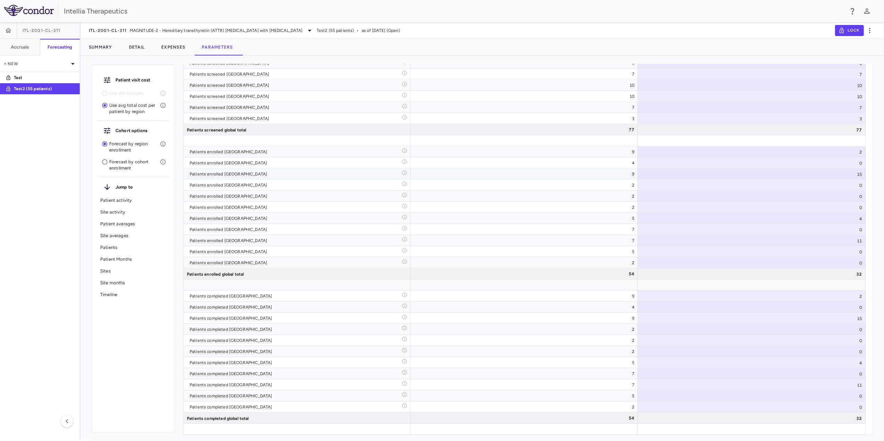
click at [862, 171] on div "15" at bounding box center [752, 174] width 228 height 11
click at [856, 174] on input "**" at bounding box center [757, 174] width 217 height 11
type input "**"
click at [856, 174] on input "**" at bounding box center [757, 174] width 217 height 11
click at [855, 187] on div "0" at bounding box center [752, 185] width 228 height 11
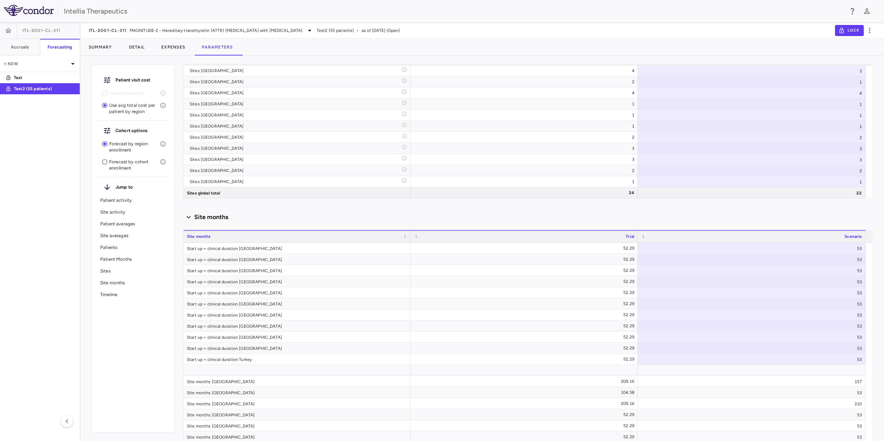
scroll to position [1005, 0]
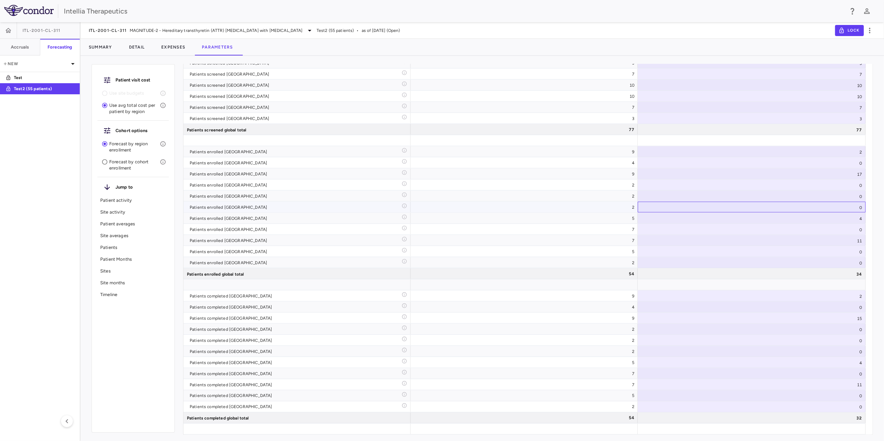
click at [830, 205] on div "0" at bounding box center [752, 207] width 228 height 11
click at [826, 231] on div "0" at bounding box center [752, 229] width 228 height 11
click at [825, 226] on input "*" at bounding box center [757, 229] width 217 height 11
click at [824, 220] on div "4" at bounding box center [752, 218] width 228 height 11
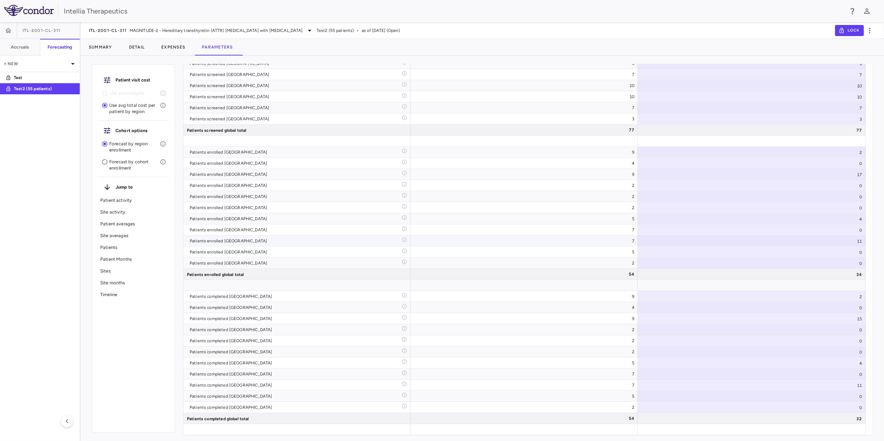
click at [854, 239] on div "11" at bounding box center [752, 241] width 228 height 11
type input "**"
click at [857, 239] on input "**" at bounding box center [757, 241] width 217 height 11
click at [875, 241] on div "Patient visit cost Use site budgets Use avg total cost per patient by region Co…" at bounding box center [482, 251] width 804 height 380
click at [848, 256] on div "0" at bounding box center [752, 252] width 228 height 11
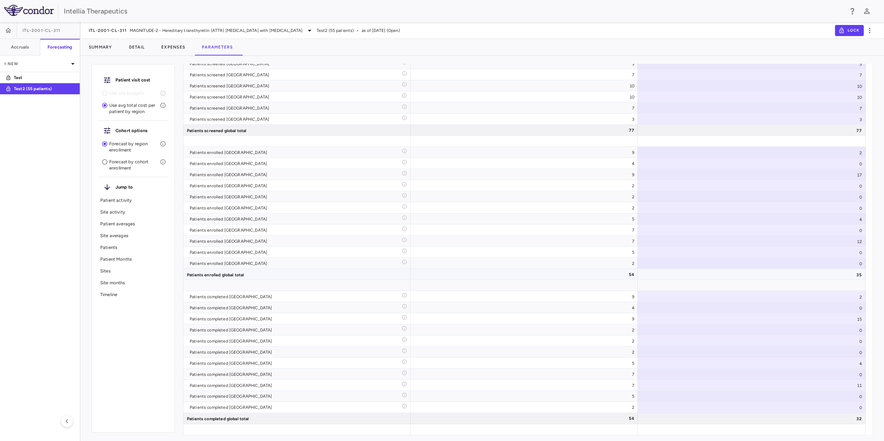
scroll to position [1618, 0]
click at [768, 286] on div at bounding box center [752, 285] width 228 height 11
click at [848, 152] on div "2" at bounding box center [752, 152] width 228 height 11
click at [858, 153] on input "*" at bounding box center [757, 152] width 217 height 11
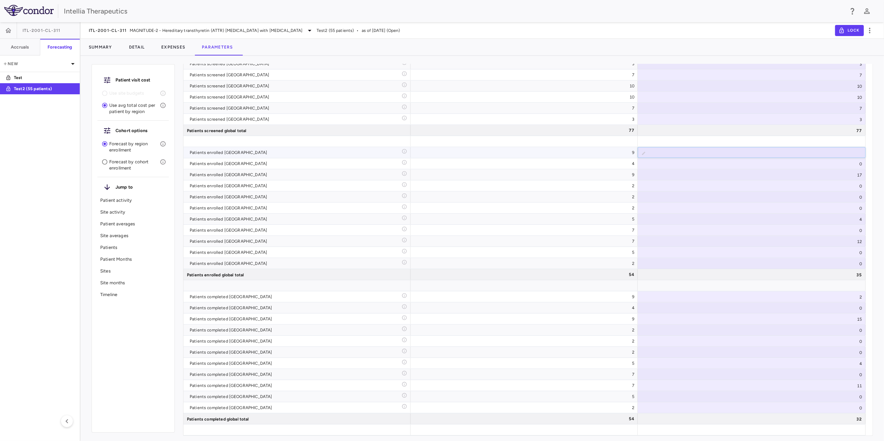
click at [858, 153] on input "*" at bounding box center [757, 152] width 217 height 11
type input "*"
click at [858, 153] on input "*" at bounding box center [757, 152] width 217 height 11
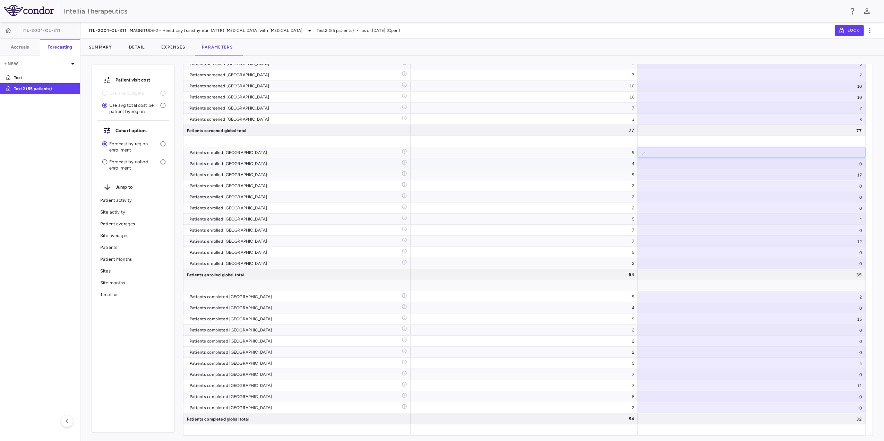
click at [841, 165] on div "0" at bounding box center [752, 163] width 228 height 11
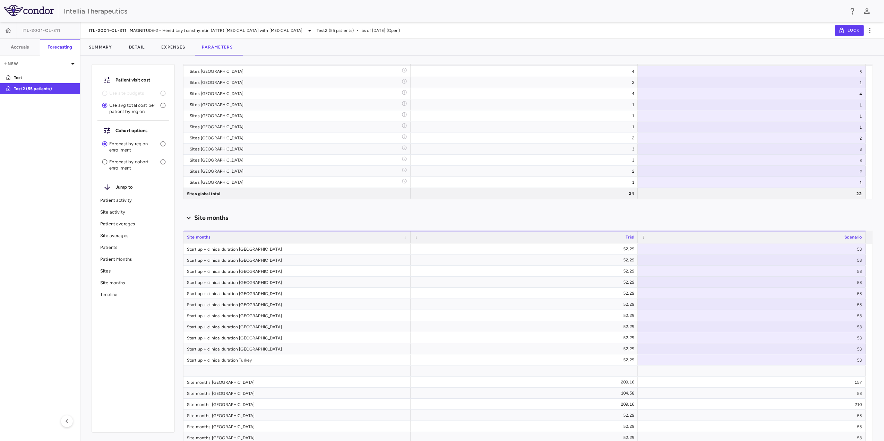
scroll to position [1004, 0]
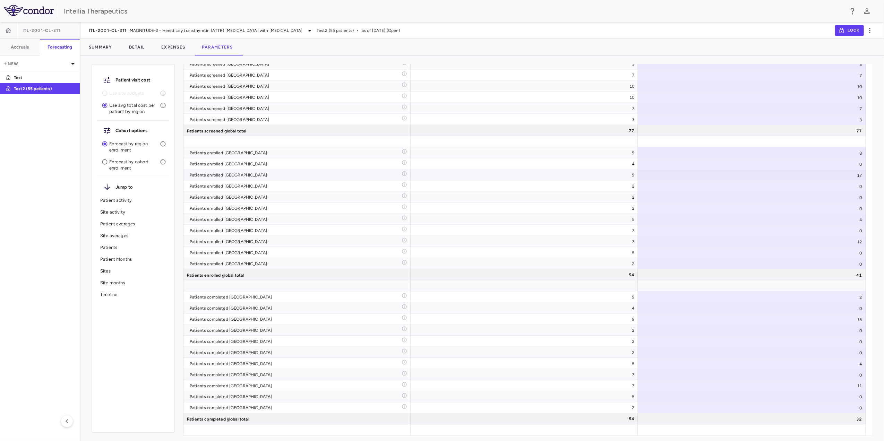
click at [834, 176] on div "17" at bounding box center [752, 175] width 228 height 11
click at [860, 173] on div "17" at bounding box center [752, 175] width 228 height 11
click at [858, 176] on input "**" at bounding box center [757, 175] width 217 height 11
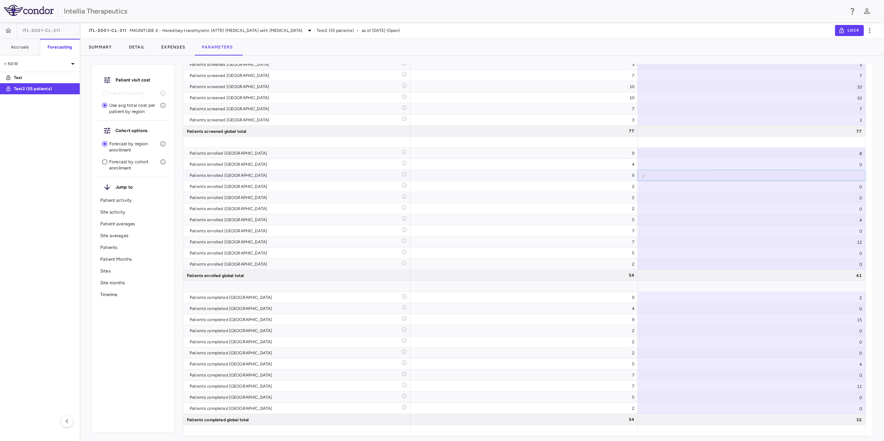
click at [858, 176] on input "**" at bounding box center [757, 175] width 217 height 11
type input "**"
click at [858, 176] on input "**" at bounding box center [757, 175] width 217 height 11
click at [837, 190] on div "0" at bounding box center [752, 186] width 228 height 11
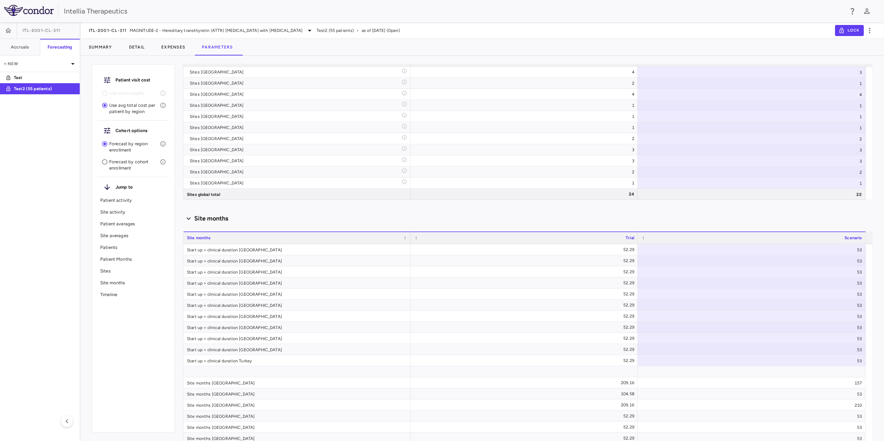
scroll to position [1003, 0]
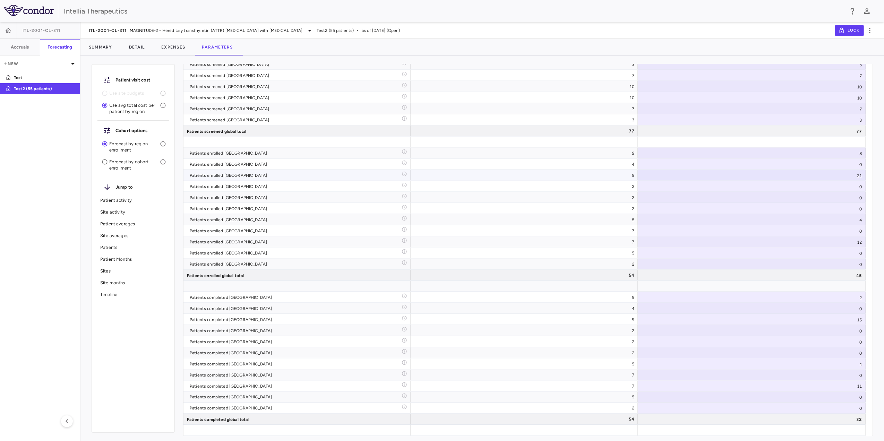
click at [858, 175] on div "21" at bounding box center [752, 175] width 228 height 11
type input "**"
click at [859, 178] on input "**" at bounding box center [757, 175] width 217 height 11
click at [821, 214] on div "0" at bounding box center [752, 208] width 228 height 11
type input "********"
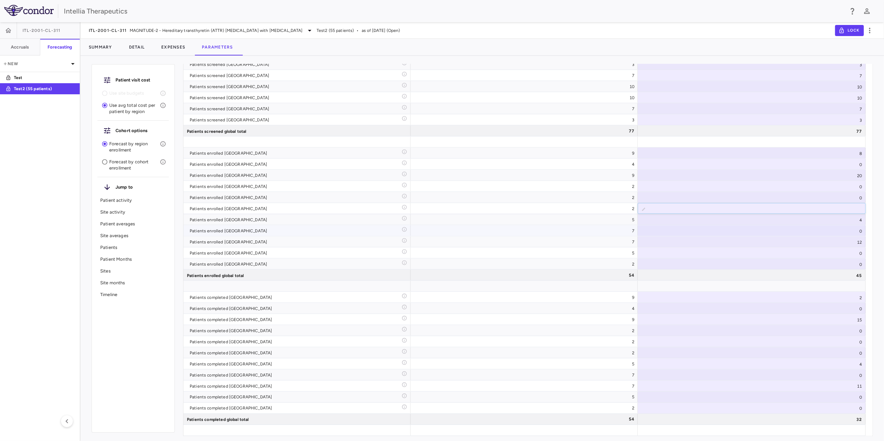
click at [824, 227] on div "0" at bounding box center [752, 230] width 228 height 11
click at [835, 222] on div "4" at bounding box center [752, 219] width 228 height 11
click at [837, 222] on div "4" at bounding box center [752, 220] width 228 height 11
click at [858, 221] on input "*" at bounding box center [757, 220] width 217 height 11
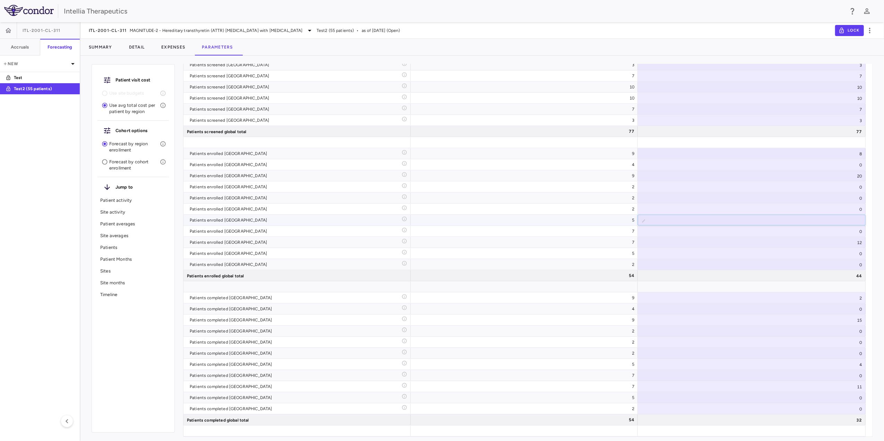
type input "*"
click at [858, 221] on input "*" at bounding box center [757, 220] width 217 height 11
click at [838, 242] on div "12" at bounding box center [752, 242] width 228 height 11
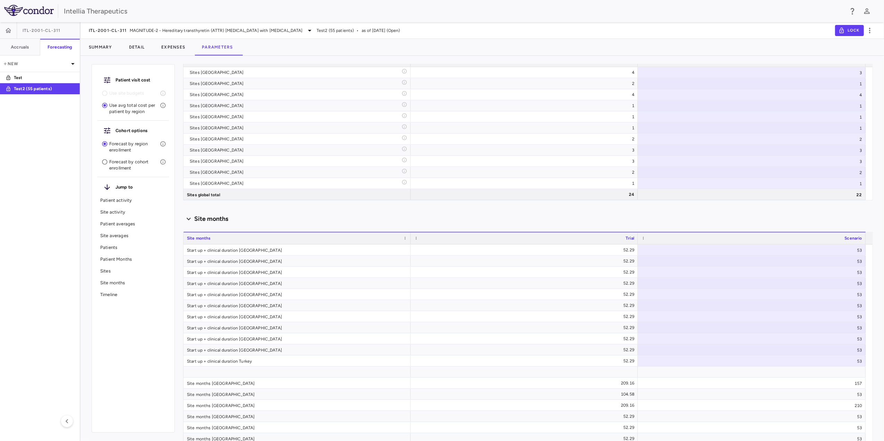
scroll to position [1003, 0]
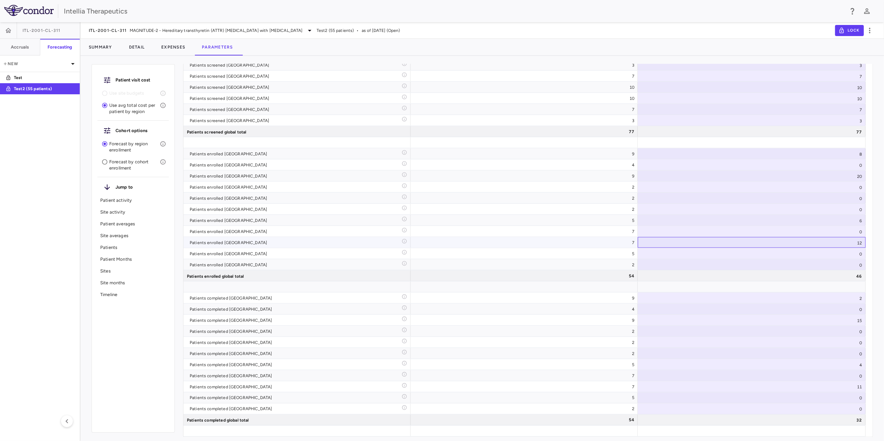
click at [831, 245] on div "12" at bounding box center [752, 242] width 228 height 11
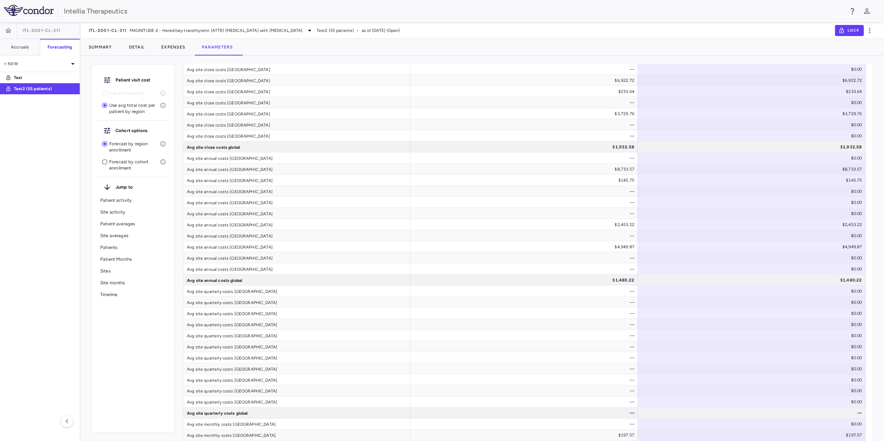
scroll to position [1617, 0]
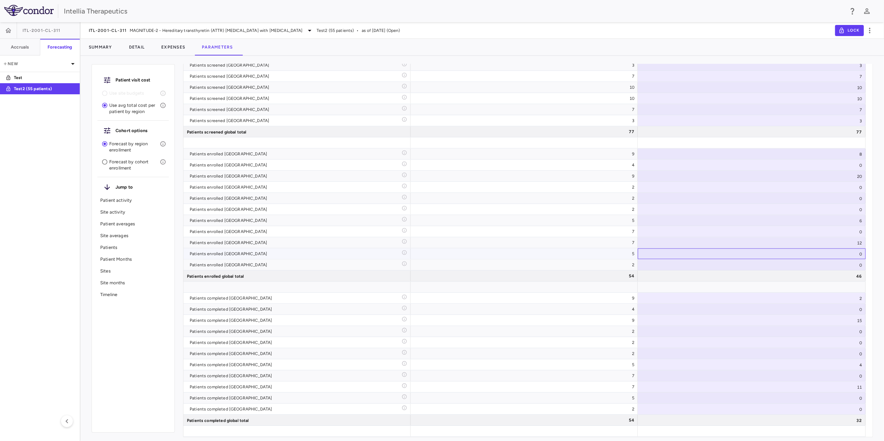
click at [815, 257] on div "0" at bounding box center [752, 253] width 228 height 11
click at [857, 253] on input "*" at bounding box center [757, 254] width 217 height 11
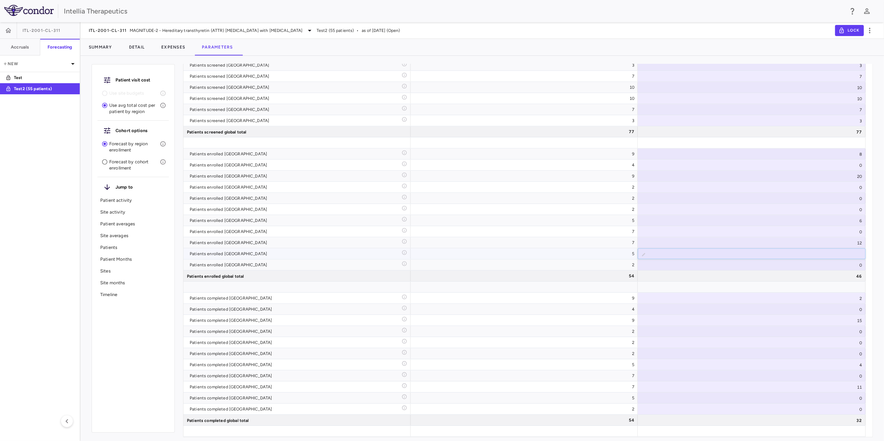
click at [857, 253] on input "*" at bounding box center [757, 254] width 217 height 11
type input "*"
click at [857, 253] on input "*" at bounding box center [757, 254] width 217 height 11
click at [814, 249] on div "​ *" at bounding box center [752, 253] width 228 height 11
click at [815, 244] on div "12" at bounding box center [752, 242] width 228 height 11
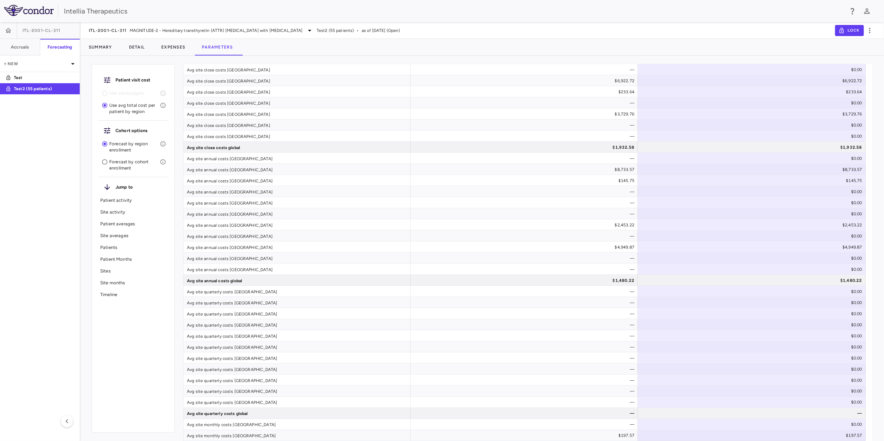
scroll to position [1616, 0]
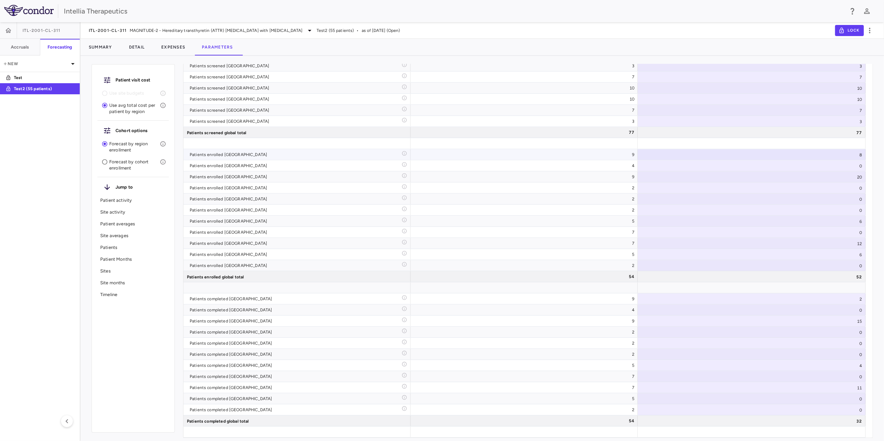
click at [862, 154] on div "8" at bounding box center [752, 154] width 228 height 11
type input "*"
click at [856, 154] on input "*" at bounding box center [757, 155] width 217 height 11
click at [858, 176] on div "20" at bounding box center [752, 176] width 228 height 11
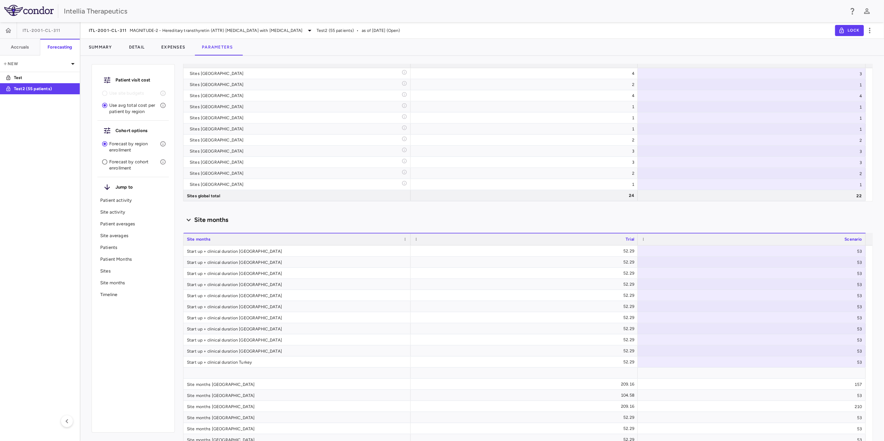
scroll to position [1002, 0]
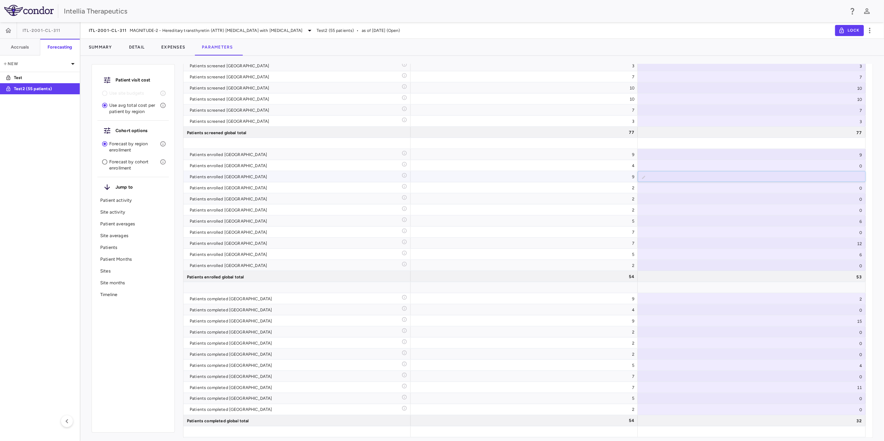
type input "**"
click at [858, 176] on input "**" at bounding box center [757, 177] width 217 height 11
click at [853, 223] on div "6" at bounding box center [752, 221] width 228 height 11
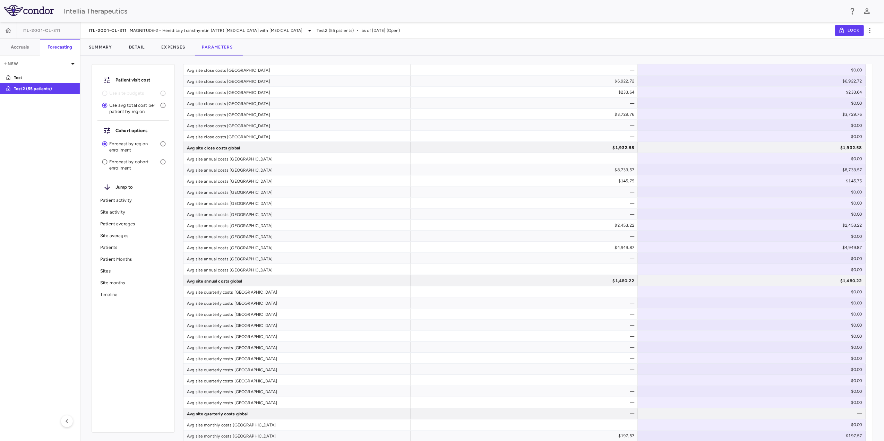
scroll to position [1615, 0]
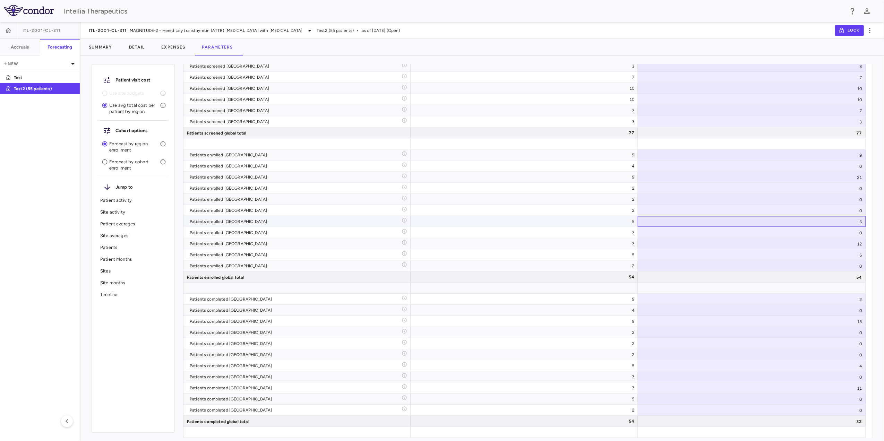
click at [861, 221] on div "6" at bounding box center [752, 221] width 228 height 11
type input "*"
click at [858, 221] on input "*" at bounding box center [757, 221] width 217 height 11
click at [830, 232] on div "0" at bounding box center [752, 232] width 228 height 11
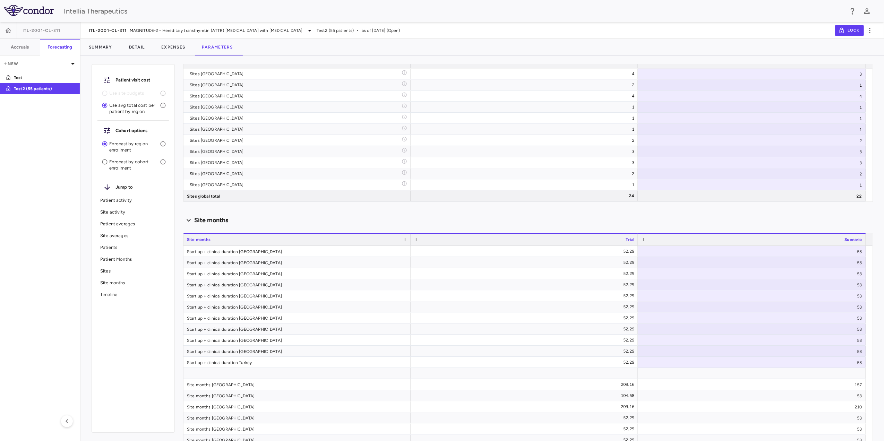
scroll to position [1001, 0]
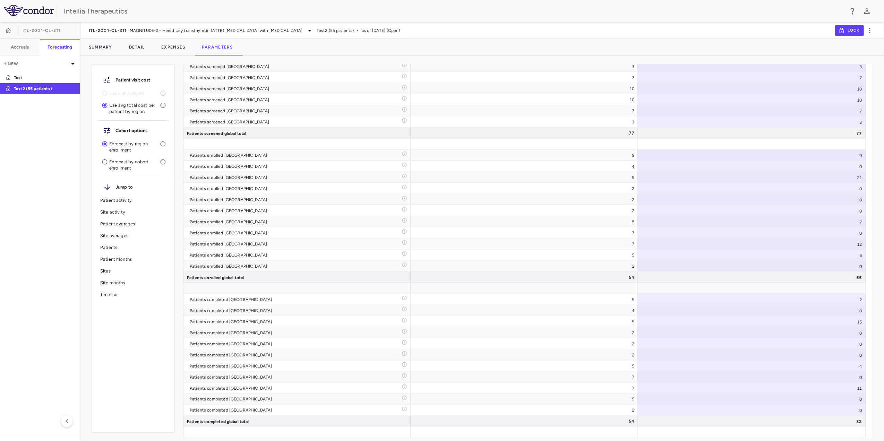
click at [875, 227] on div "Patient visit cost Use site budgets Use avg total cost per patient by region Co…" at bounding box center [482, 251] width 804 height 380
click at [830, 291] on div at bounding box center [752, 288] width 228 height 11
click at [861, 299] on div "2" at bounding box center [752, 299] width 228 height 11
click at [861, 299] on input "*" at bounding box center [757, 299] width 217 height 11
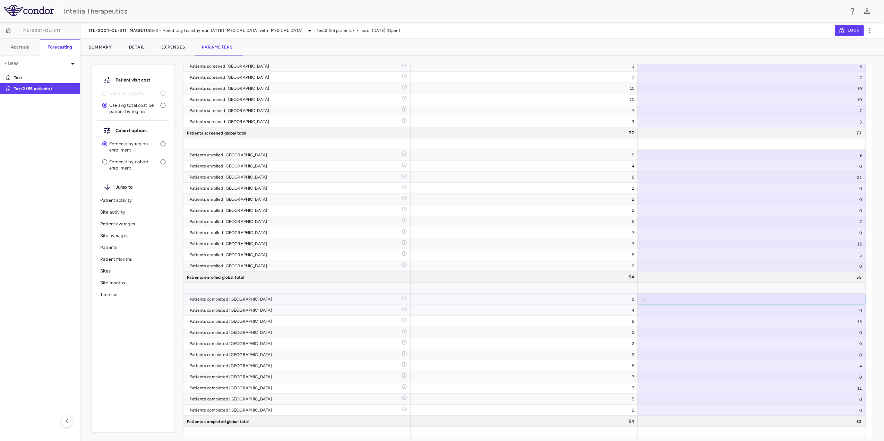
click at [858, 299] on input "*" at bounding box center [757, 299] width 217 height 11
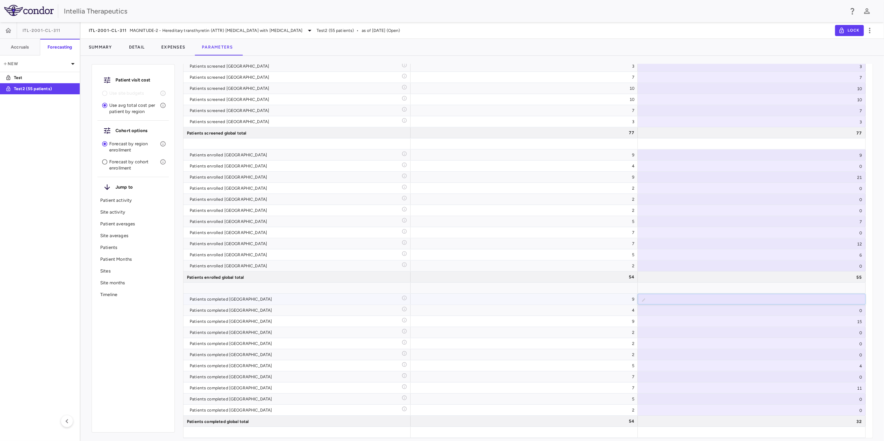
click at [858, 299] on input "*" at bounding box center [757, 299] width 217 height 11
type input "*"
click at [858, 299] on input "*" at bounding box center [757, 299] width 217 height 11
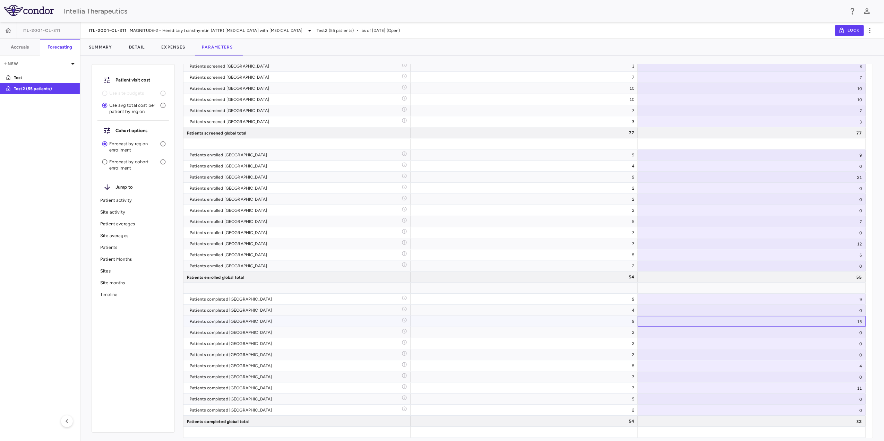
click at [851, 316] on div "15" at bounding box center [752, 321] width 228 height 11
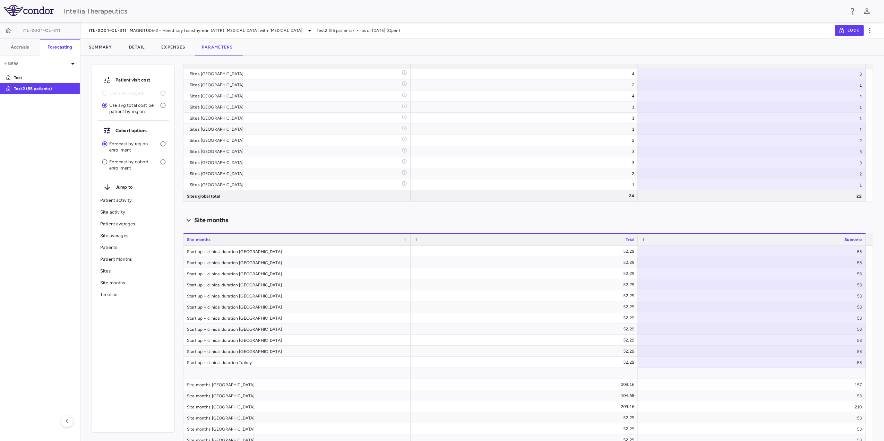
scroll to position [1001, 0]
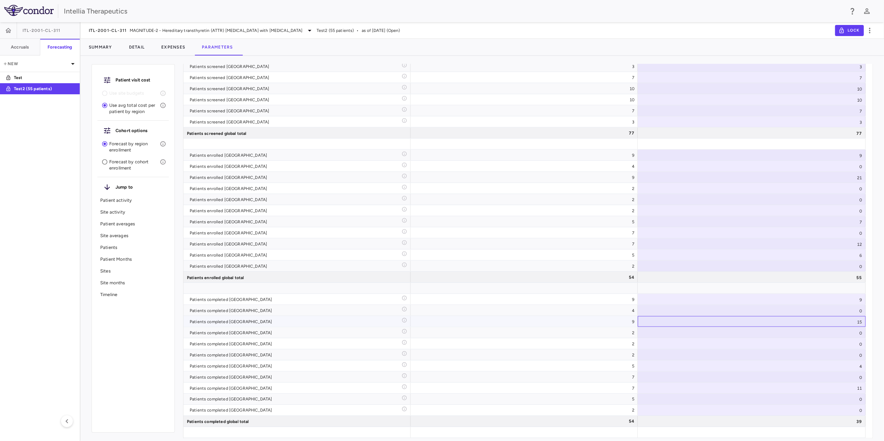
click at [860, 318] on div "15" at bounding box center [752, 321] width 228 height 11
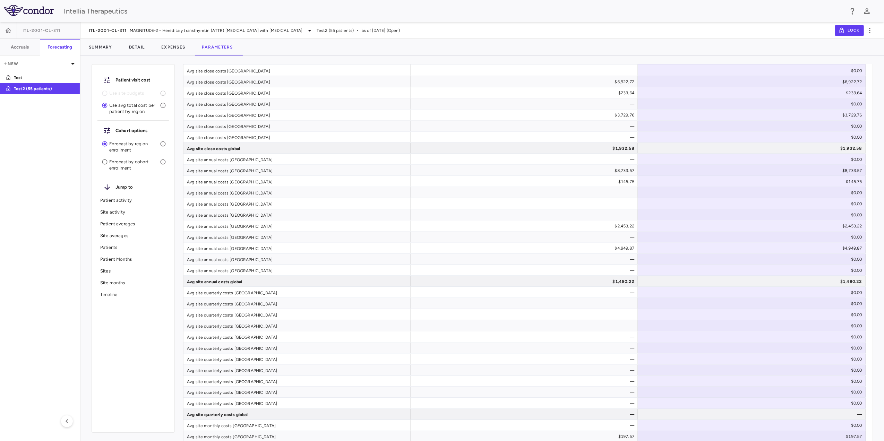
scroll to position [1615, 0]
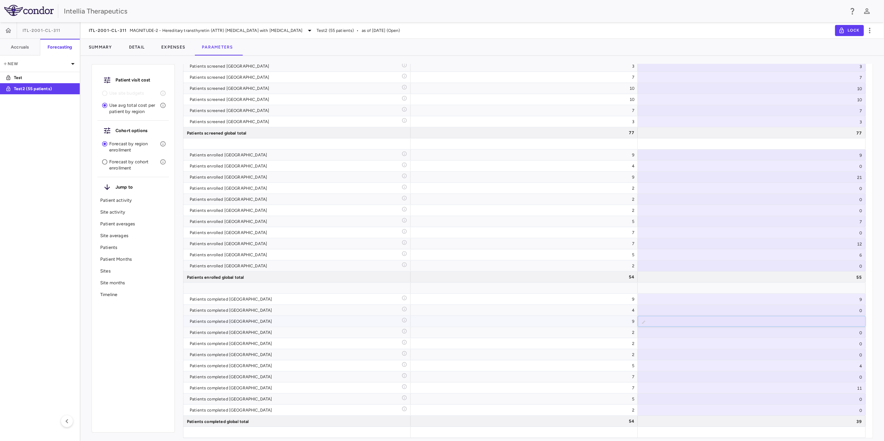
click at [858, 319] on input "**" at bounding box center [757, 321] width 217 height 11
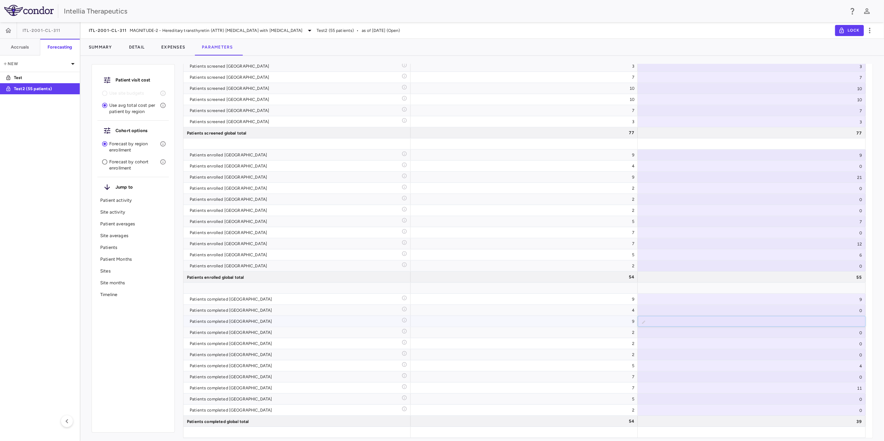
type input "**"
click at [858, 319] on input "**" at bounding box center [757, 321] width 217 height 11
click at [854, 338] on div "0" at bounding box center [752, 332] width 228 height 11
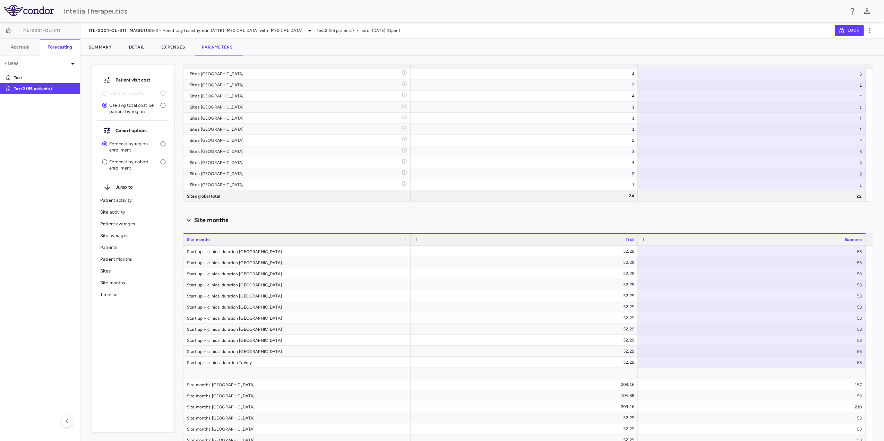
scroll to position [1001, 0]
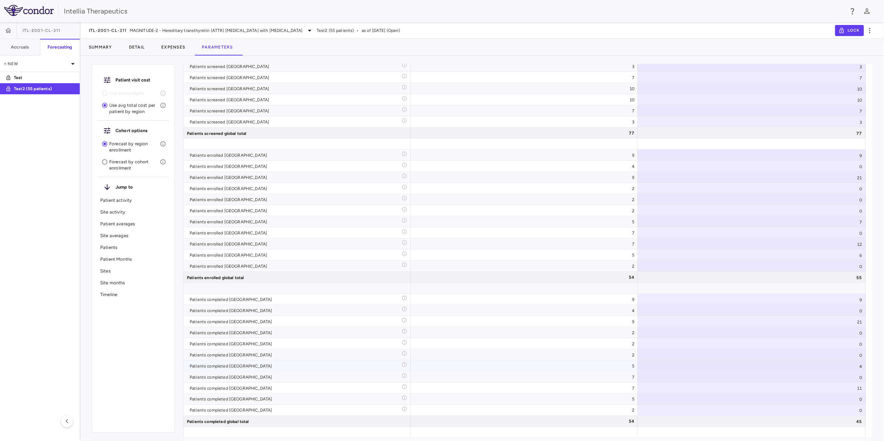
click at [841, 363] on div "4" at bounding box center [752, 366] width 228 height 11
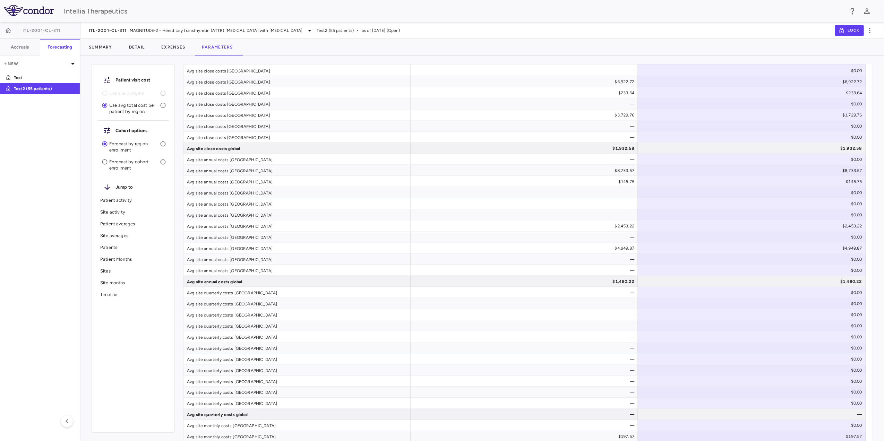
scroll to position [1615, 0]
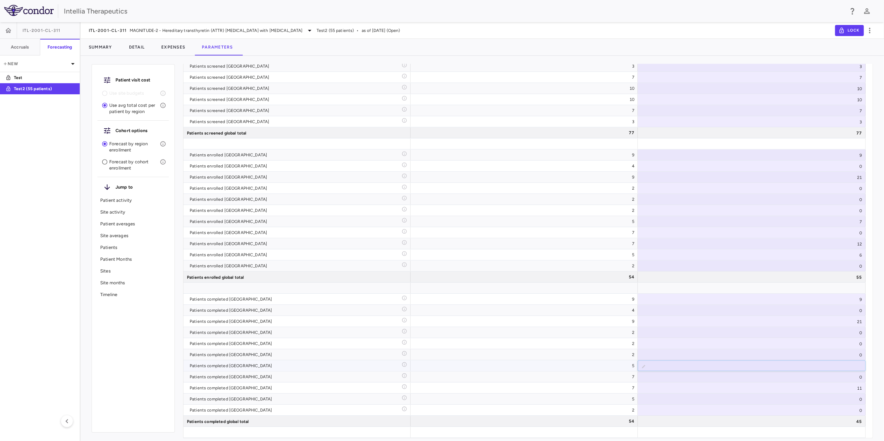
click at [858, 365] on input "*" at bounding box center [757, 366] width 217 height 11
type input "*"
click at [858, 365] on input "*" at bounding box center [757, 366] width 217 height 11
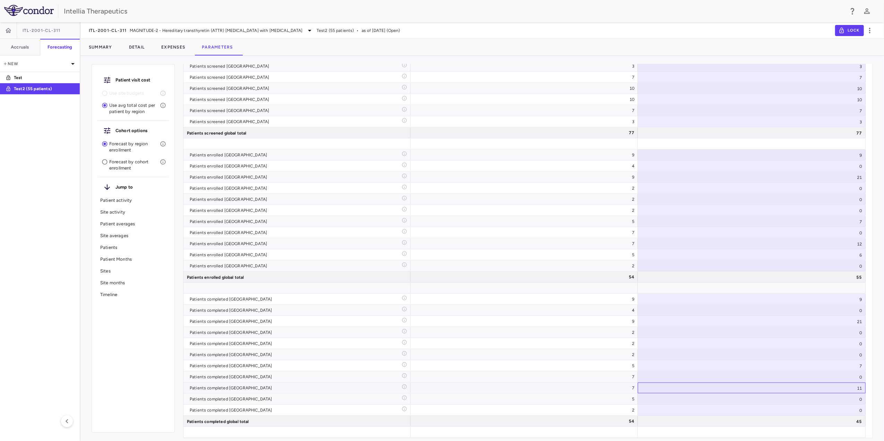
click at [861, 393] on div "11" at bounding box center [752, 388] width 228 height 11
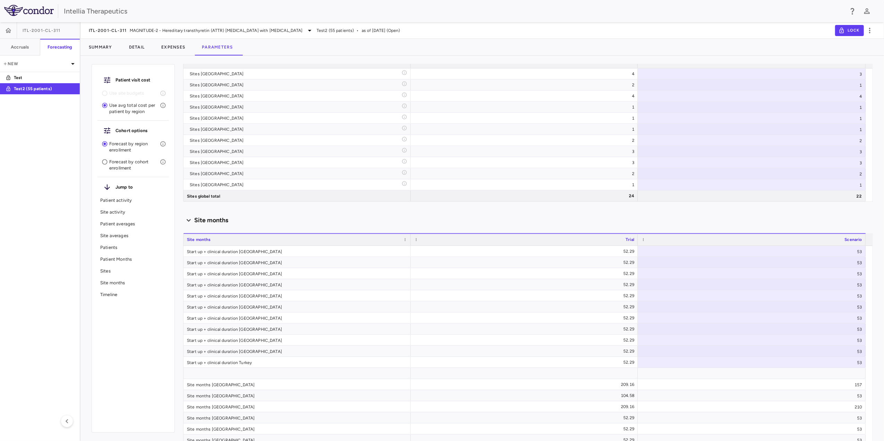
scroll to position [1001, 0]
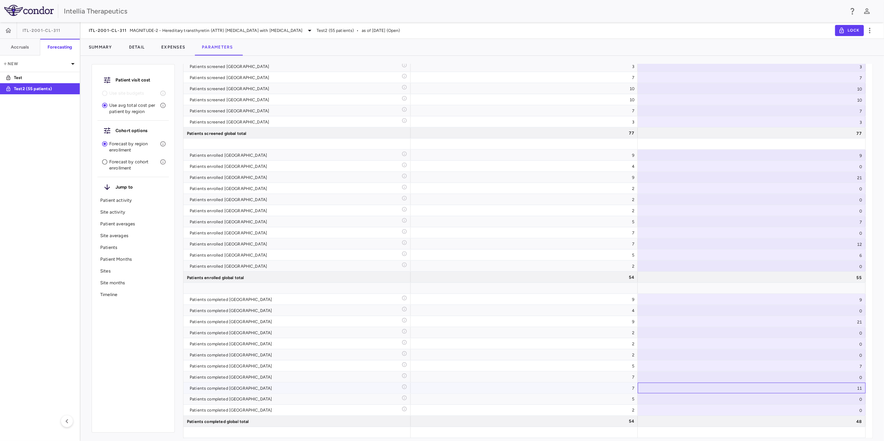
click at [859, 393] on div "11" at bounding box center [752, 388] width 228 height 11
type input "**"
click at [858, 388] on input "**" at bounding box center [757, 388] width 217 height 11
click at [855, 400] on div "0" at bounding box center [752, 399] width 228 height 11
click at [859, 400] on div "0" at bounding box center [752, 399] width 228 height 11
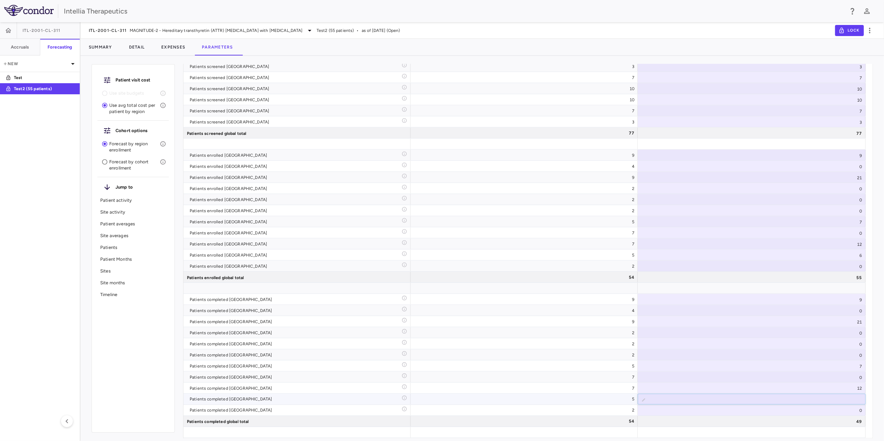
click at [858, 399] on input "*" at bounding box center [757, 399] width 217 height 11
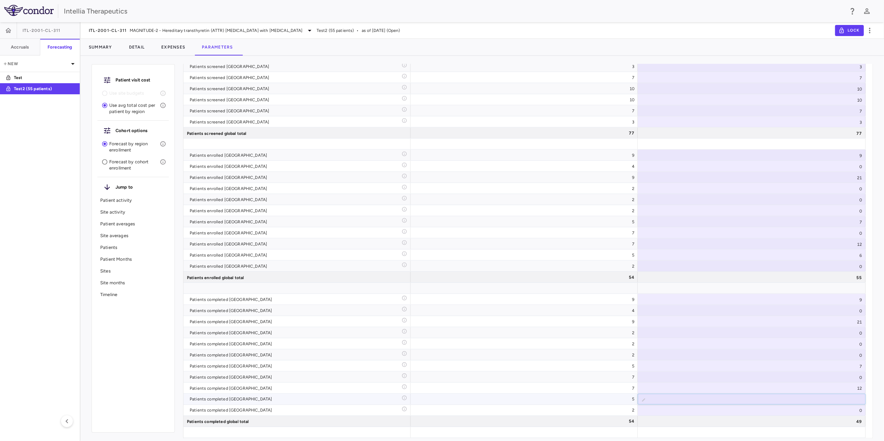
type input "*"
click at [858, 399] on input "*" at bounding box center [757, 399] width 217 height 11
click at [840, 413] on div "0" at bounding box center [752, 410] width 228 height 11
click at [833, 423] on div "55" at bounding box center [752, 421] width 228 height 11
click at [861, 289] on div at bounding box center [752, 288] width 228 height 11
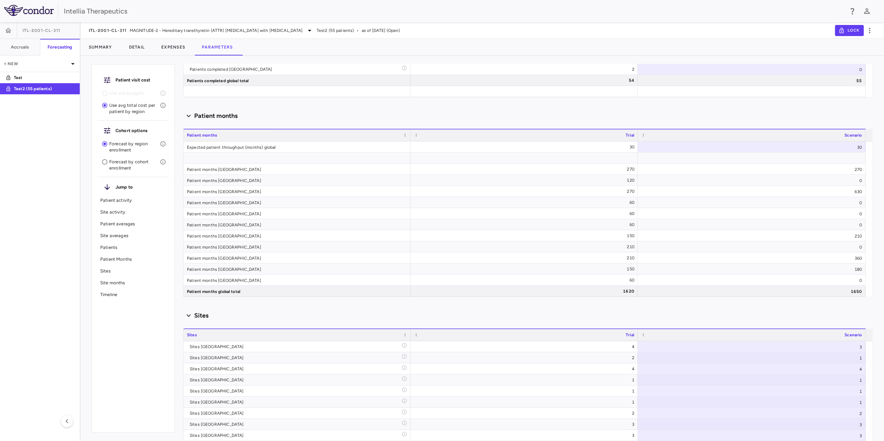
scroll to position [1937, 0]
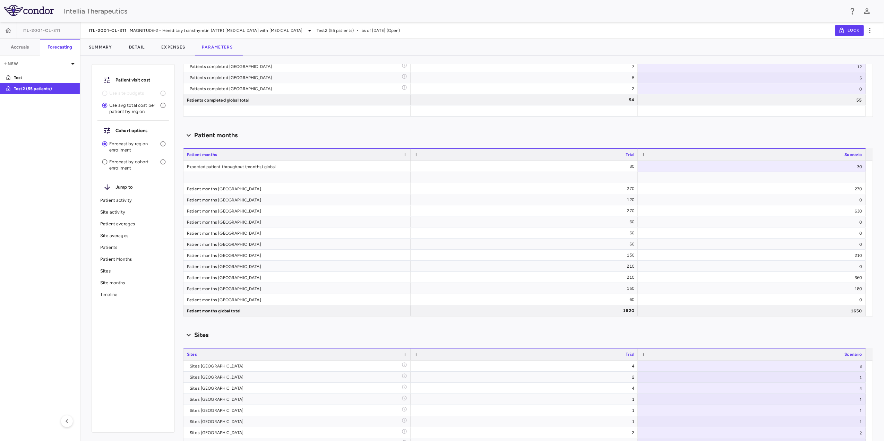
click at [841, 331] on div "Sites" at bounding box center [528, 335] width 690 height 15
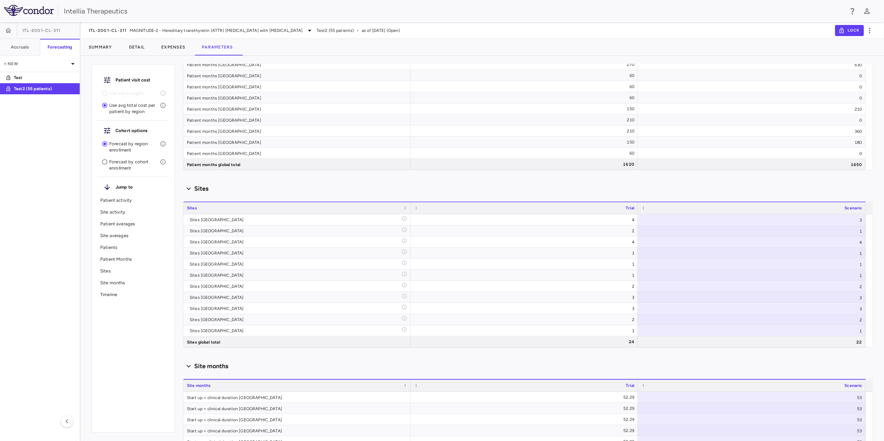
scroll to position [2091, 0]
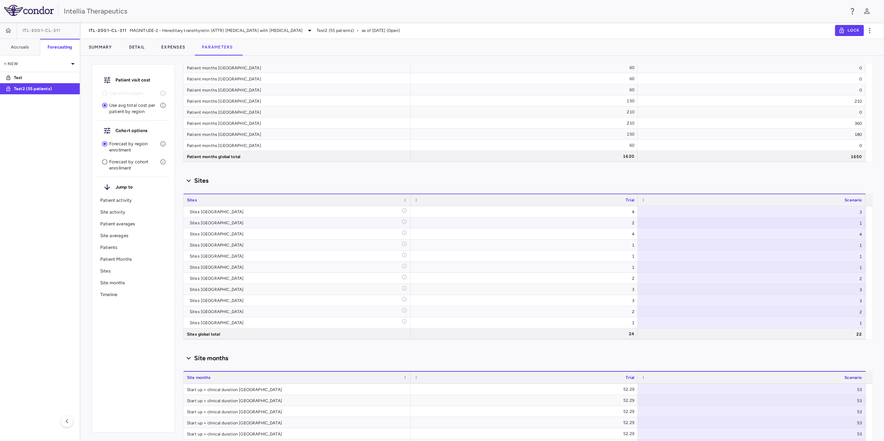
click at [852, 221] on div "1" at bounding box center [752, 222] width 228 height 11
type input "*"
click at [858, 225] on input "*" at bounding box center [757, 223] width 217 height 11
click at [876, 229] on div "Patient visit cost Use site budgets Use avg total cost per patient by region Co…" at bounding box center [482, 251] width 804 height 380
click at [862, 232] on div "4" at bounding box center [752, 234] width 228 height 11
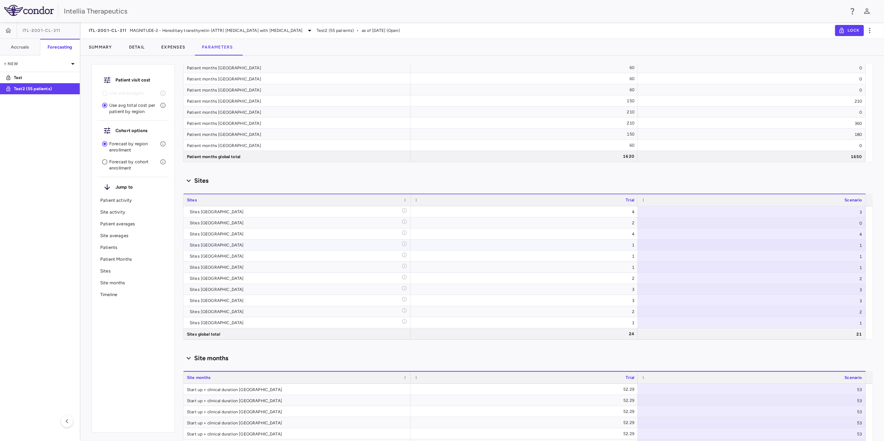
click at [675, 247] on div "1" at bounding box center [752, 245] width 228 height 11
type input "*"
click at [859, 248] on input "*" at bounding box center [757, 245] width 217 height 11
click at [840, 254] on div "1" at bounding box center [752, 256] width 228 height 11
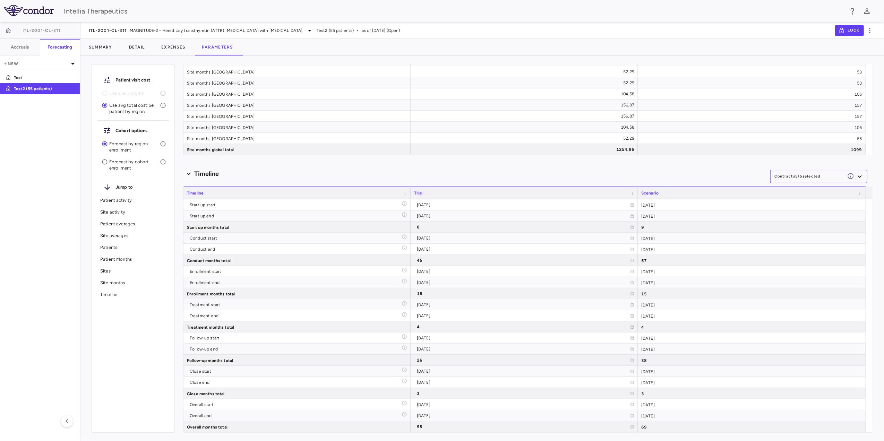
scroll to position [1477, 0]
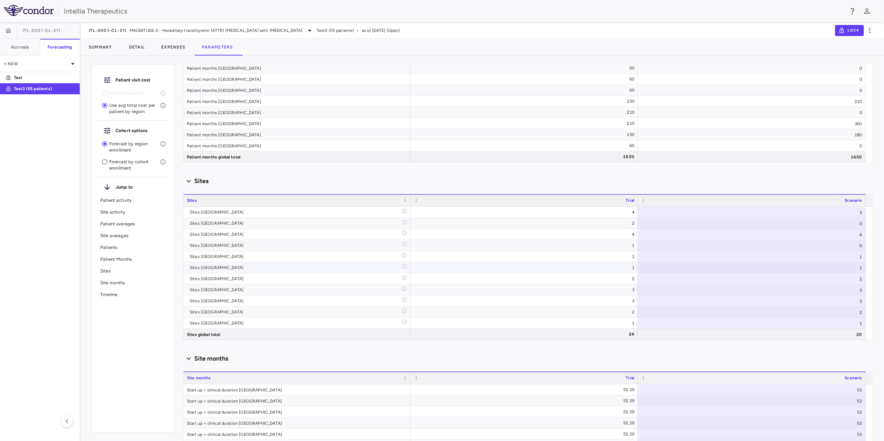
click at [837, 264] on div "1" at bounding box center [752, 267] width 228 height 11
click at [861, 271] on div "1" at bounding box center [752, 267] width 228 height 11
click at [839, 293] on div "3" at bounding box center [752, 289] width 228 height 11
click at [856, 293] on input "*" at bounding box center [757, 289] width 217 height 11
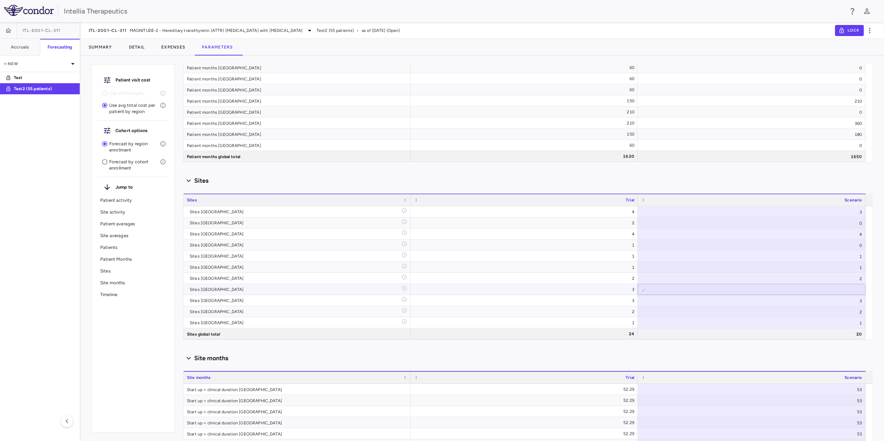
click at [856, 293] on input "*" at bounding box center [757, 289] width 217 height 11
type input "*"
click at [856, 293] on input "*" at bounding box center [757, 289] width 217 height 11
click at [843, 299] on div "3" at bounding box center [752, 300] width 228 height 11
click at [859, 310] on div "2" at bounding box center [752, 311] width 228 height 11
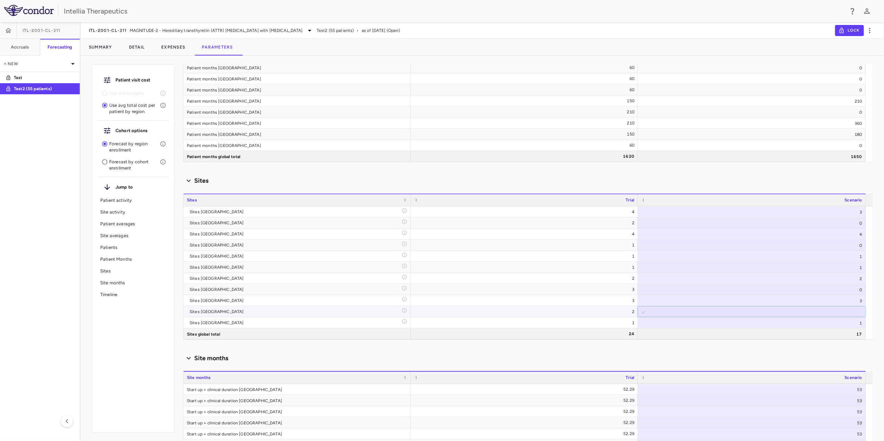
type input "*"
click at [857, 315] on input "*" at bounding box center [757, 312] width 217 height 11
click at [875, 288] on div "Patient visit cost Use site budgets Use avg total cost per patient by region Co…" at bounding box center [482, 251] width 804 height 380
click at [823, 192] on div "Drag here to set row groups Drag here to set column labels Sites Trial Scenario…" at bounding box center [528, 264] width 690 height 152
click at [816, 201] on div "Scenario" at bounding box center [755, 200] width 215 height 8
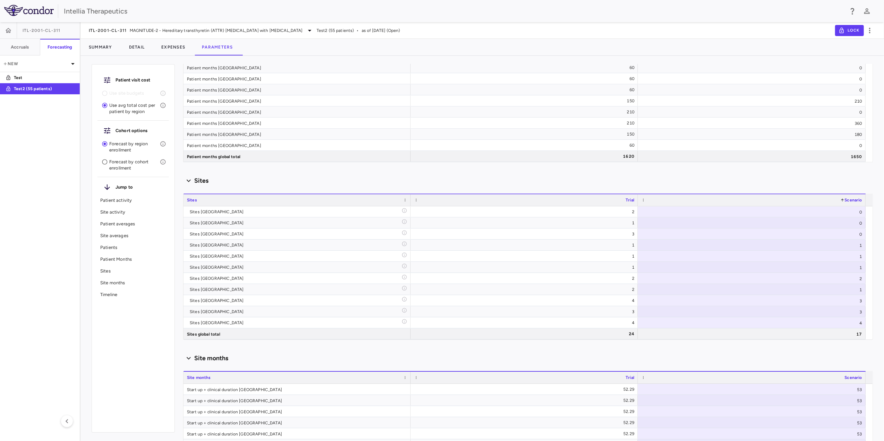
scroll to position [1477, 0]
click at [816, 202] on div "Scenario 1" at bounding box center [755, 200] width 215 height 8
click at [821, 212] on div "16" at bounding box center [752, 212] width 228 height 11
click at [821, 201] on div "Scenario 1" at bounding box center [755, 200] width 215 height 8
click at [829, 177] on div "Sites" at bounding box center [528, 181] width 690 height 9
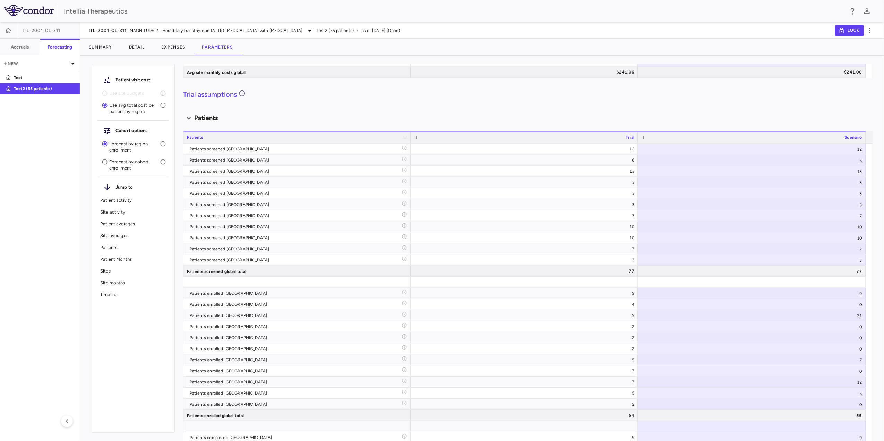
scroll to position [2091, 0]
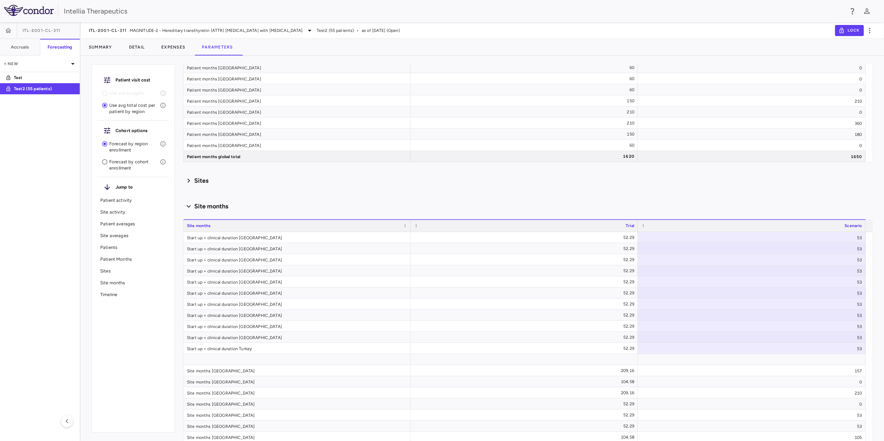
click at [810, 196] on div "Scenario planning Patient activity Show monthly actuals ​ LPI ******** ​ Drag h…" at bounding box center [528, 252] width 690 height 377
click at [758, 178] on div "Sites" at bounding box center [528, 180] width 690 height 9
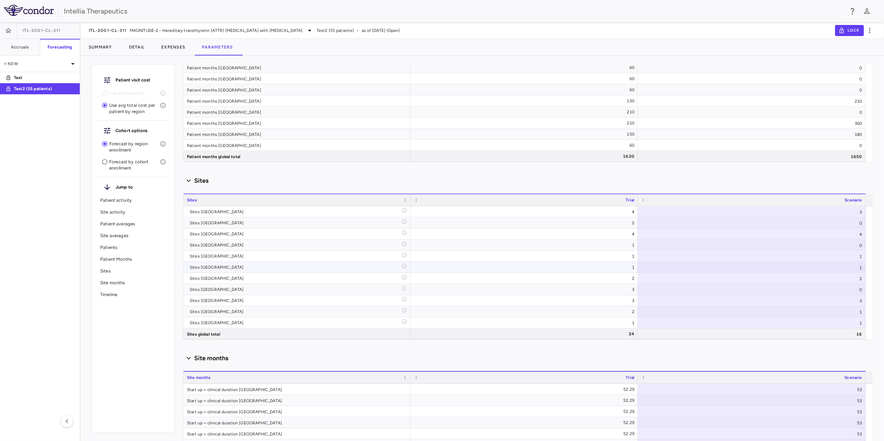
click at [861, 271] on div "1" at bounding box center [752, 267] width 228 height 11
click at [856, 268] on input "*" at bounding box center [757, 267] width 217 height 11
click at [857, 271] on input "*" at bounding box center [757, 267] width 217 height 11
type input "*"
click at [857, 271] on input "*" at bounding box center [757, 267] width 217 height 11
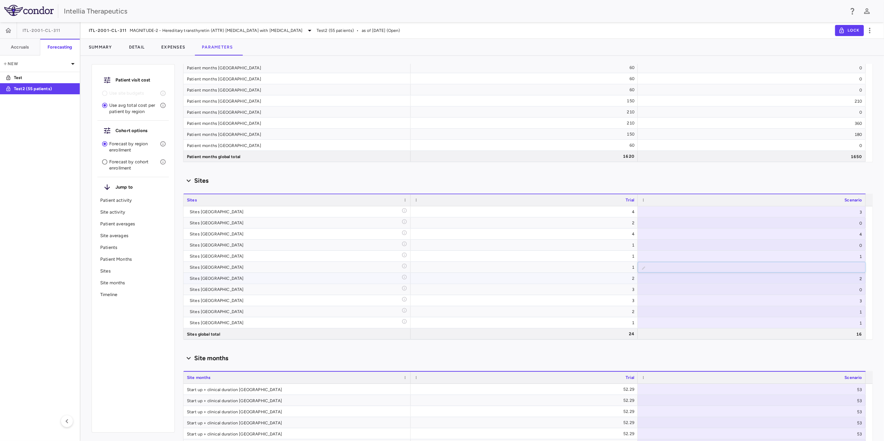
click at [846, 279] on div "2" at bounding box center [752, 278] width 228 height 11
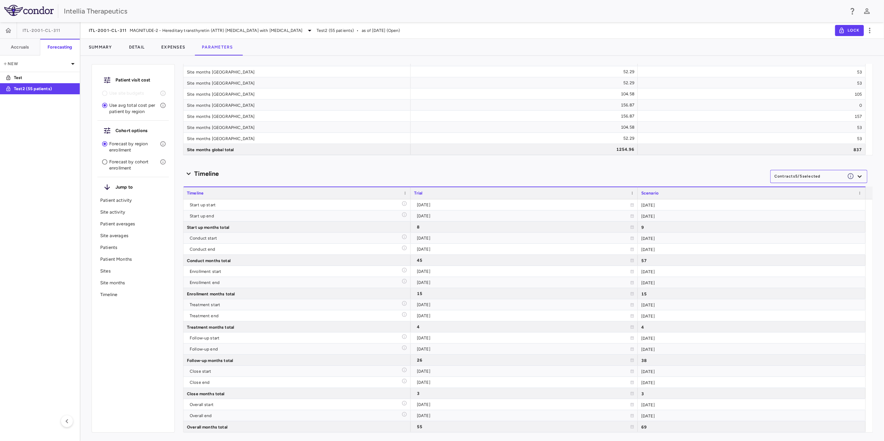
scroll to position [1477, 0]
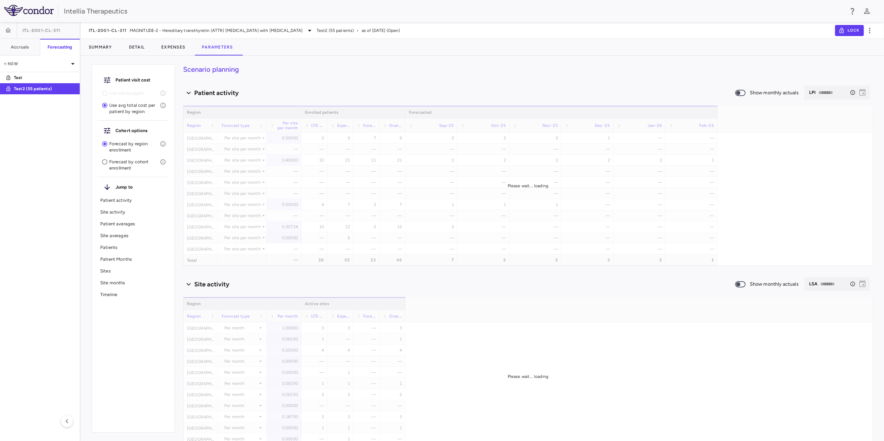
scroll to position [1477, 0]
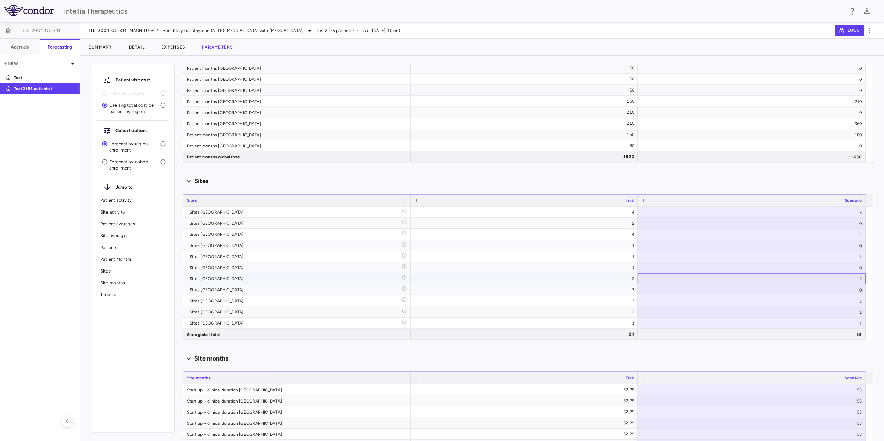
click at [830, 280] on div "2" at bounding box center [752, 278] width 228 height 11
click at [816, 297] on div "3" at bounding box center [752, 301] width 228 height 11
click at [744, 346] on div "Scenario planning Patient activity Show monthly actuals ​ LPI ******** ​ Drag h…" at bounding box center [528, 252] width 690 height 377
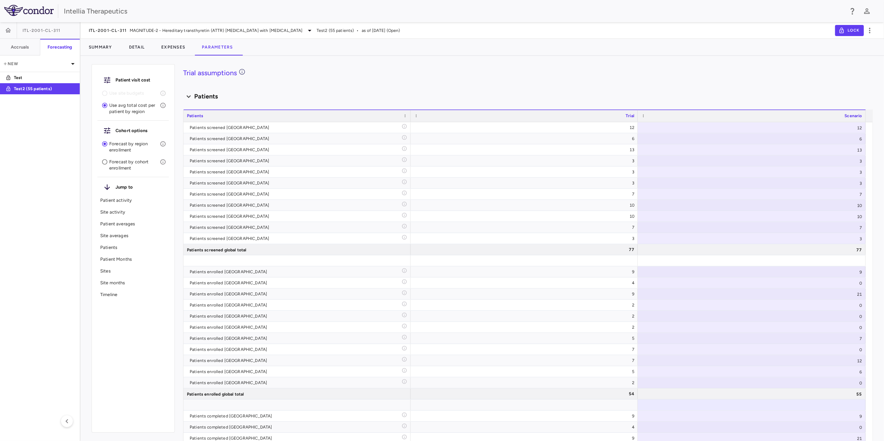
scroll to position [1490, 0]
